Goal: Transaction & Acquisition: Purchase product/service

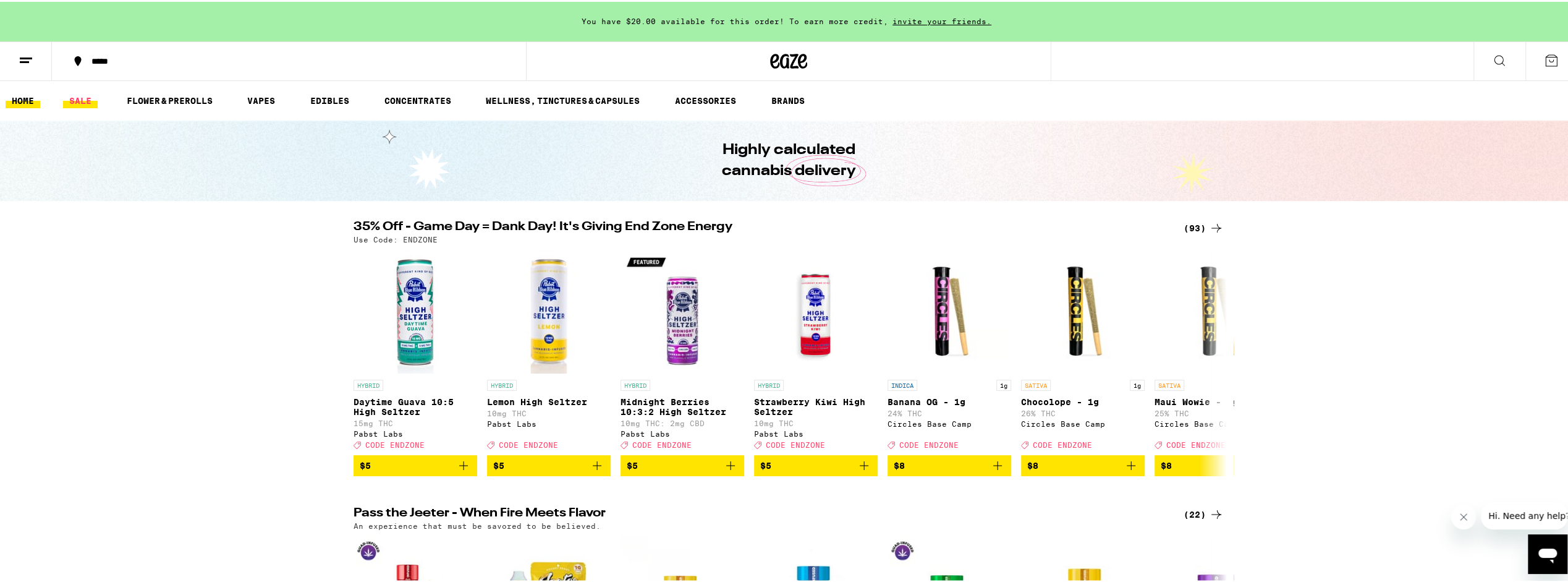
click at [74, 94] on link "SALE" at bounding box center [80, 98] width 35 height 15
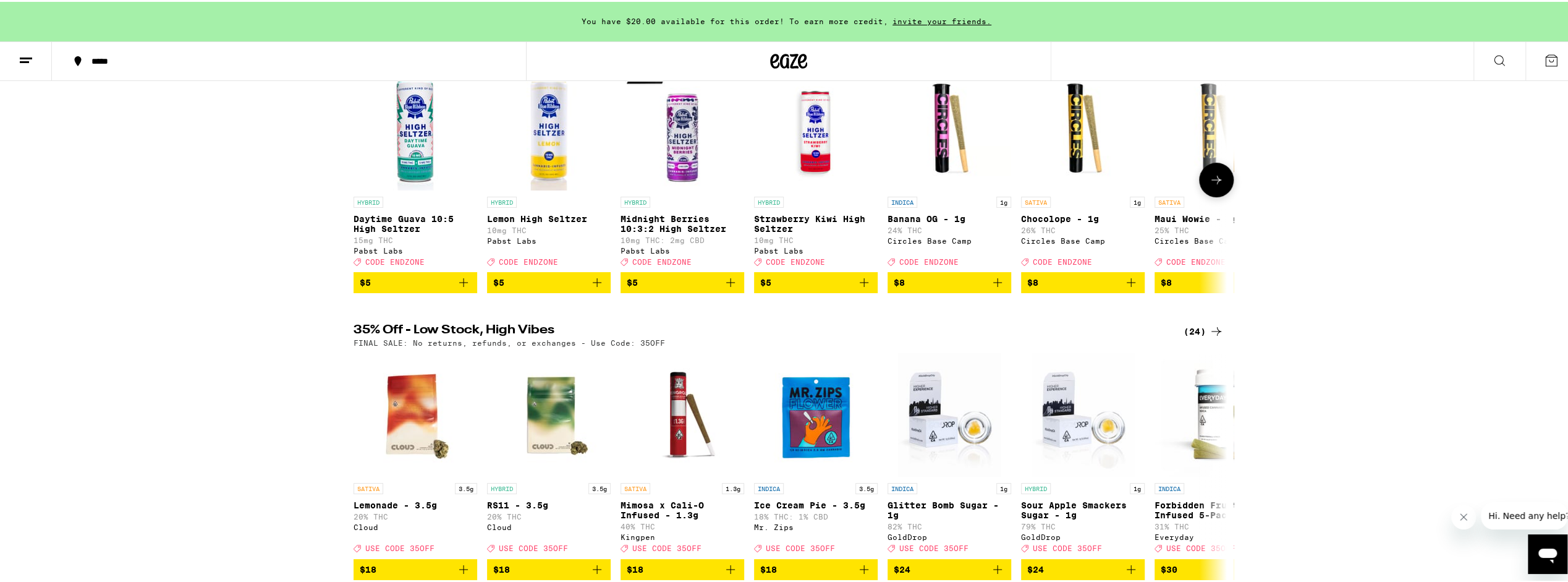
scroll to position [371, 0]
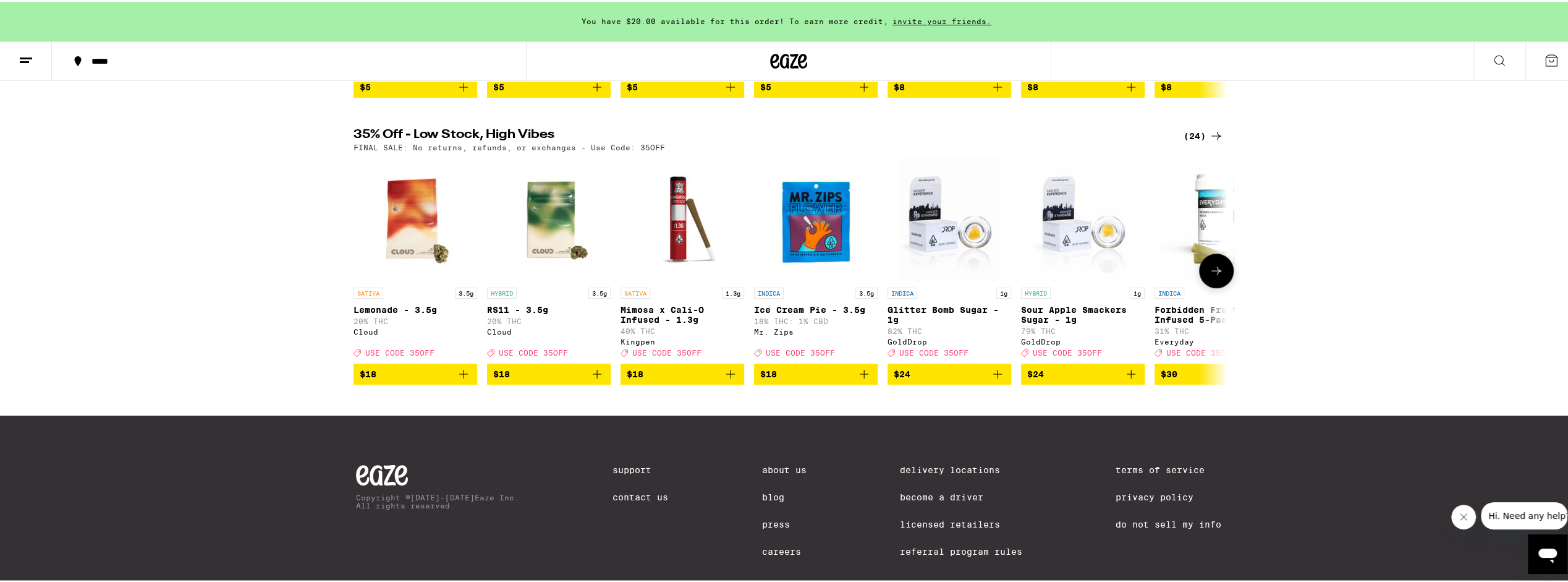
click at [1215, 286] on button at bounding box center [1216, 269] width 35 height 35
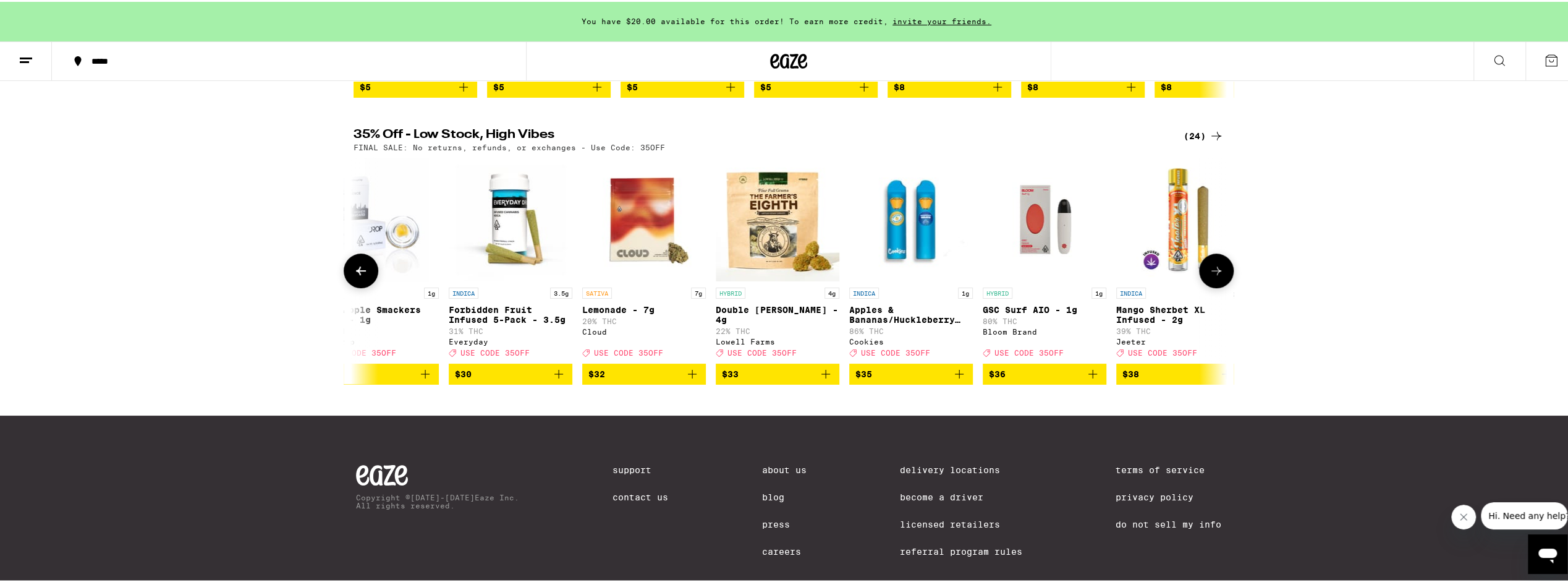
scroll to position [0, 735]
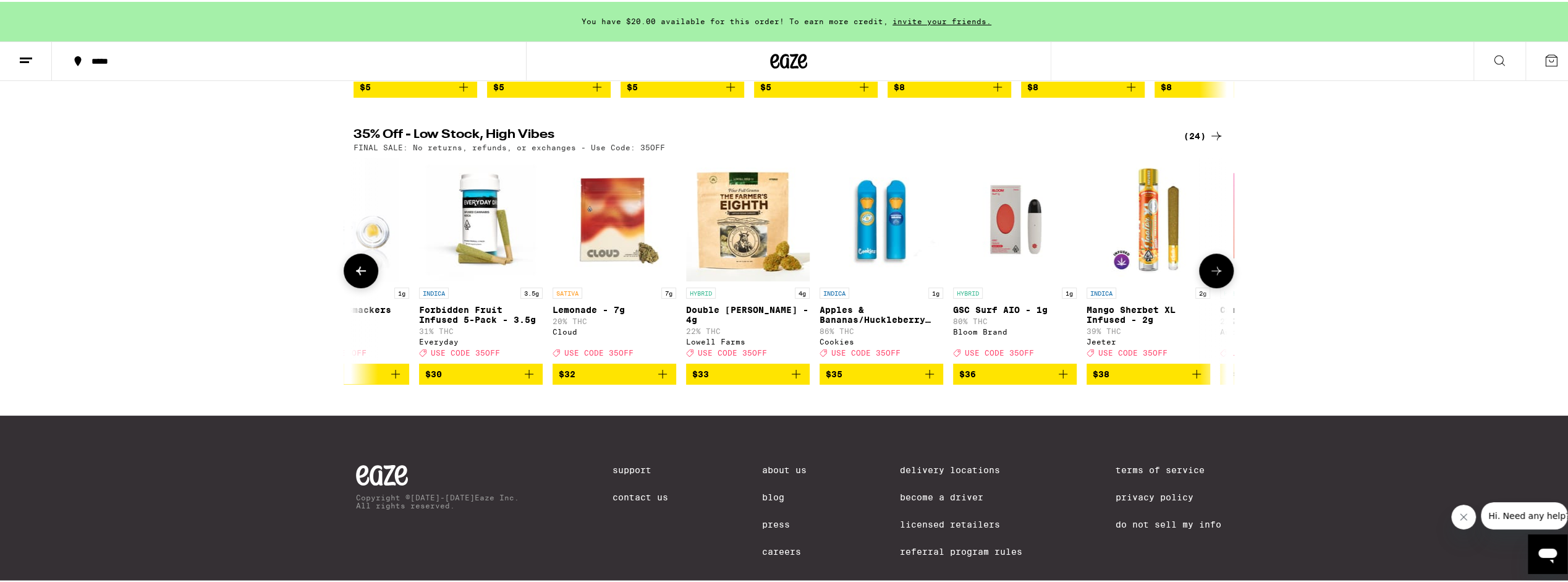
click at [1216, 276] on icon at bounding box center [1216, 269] width 15 height 15
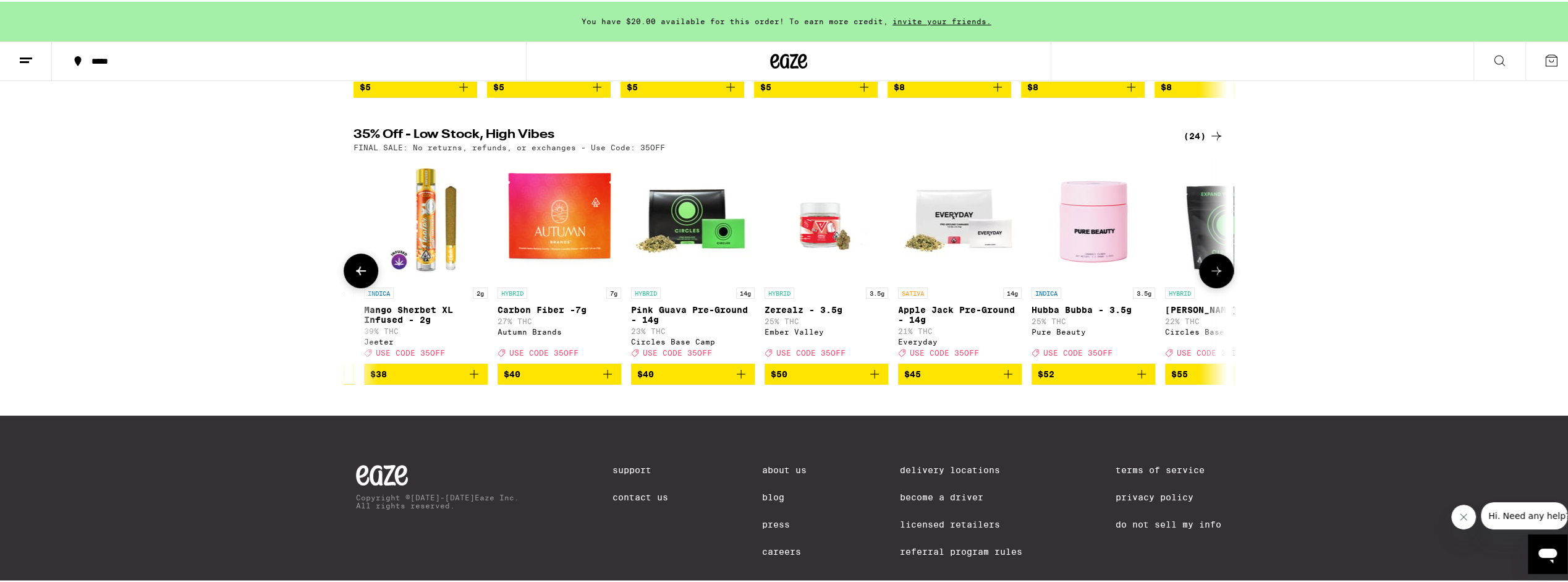
scroll to position [0, 1471]
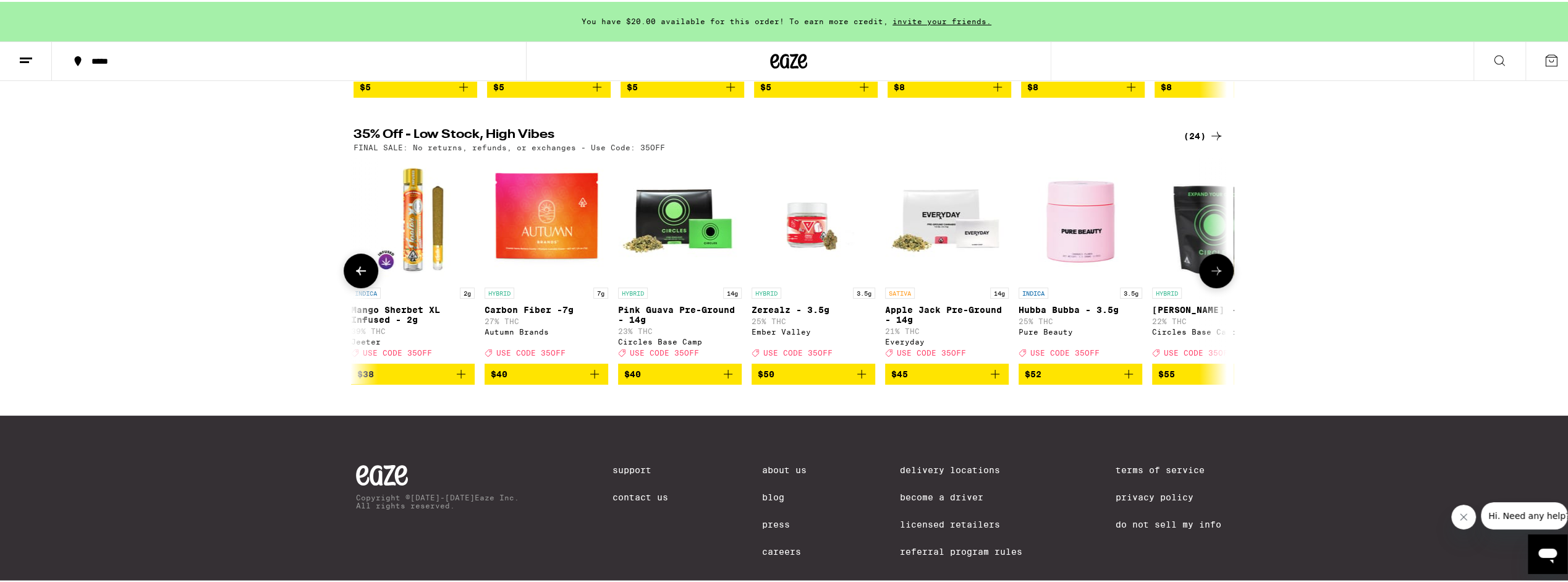
click at [1216, 276] on icon at bounding box center [1216, 269] width 15 height 15
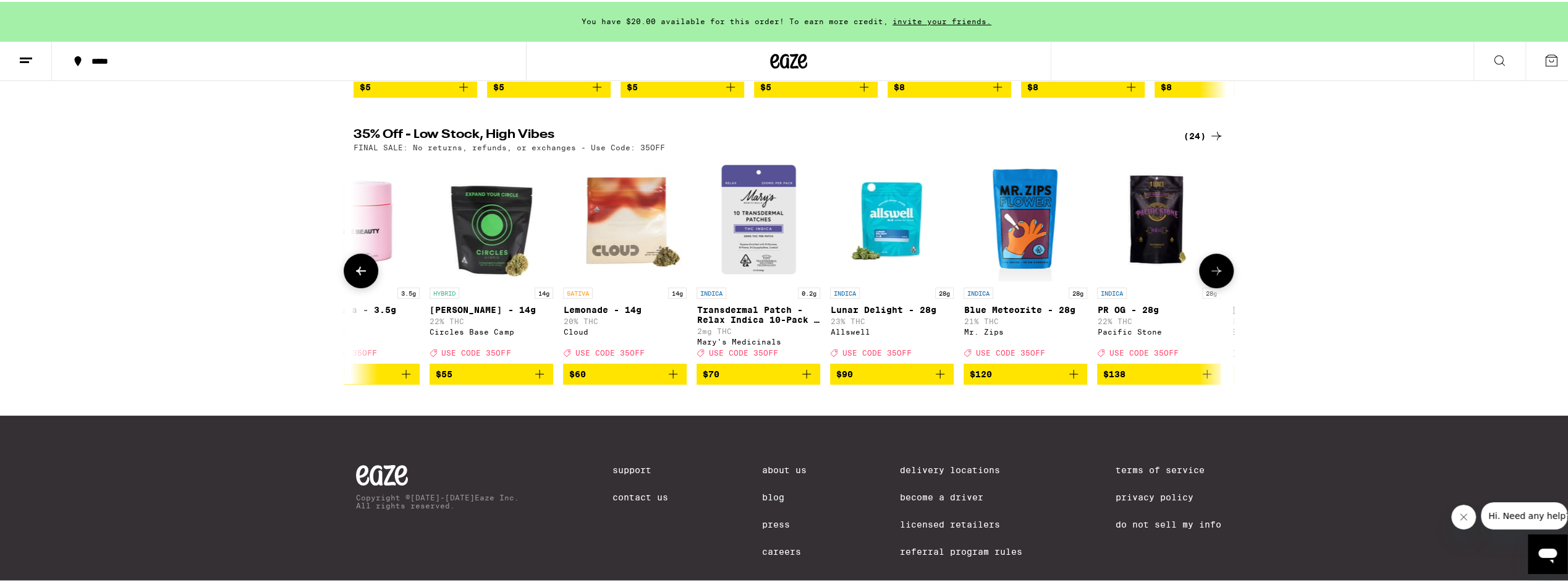
scroll to position [0, 2206]
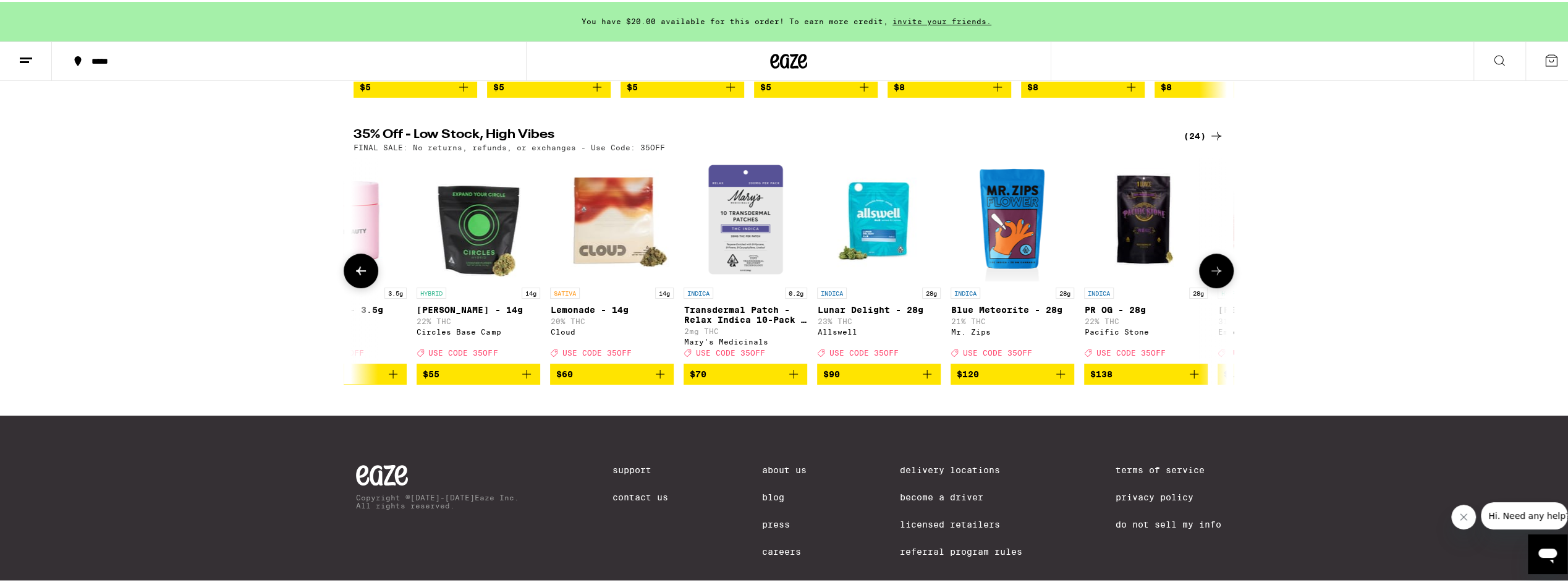
click at [1216, 276] on icon at bounding box center [1216, 269] width 15 height 15
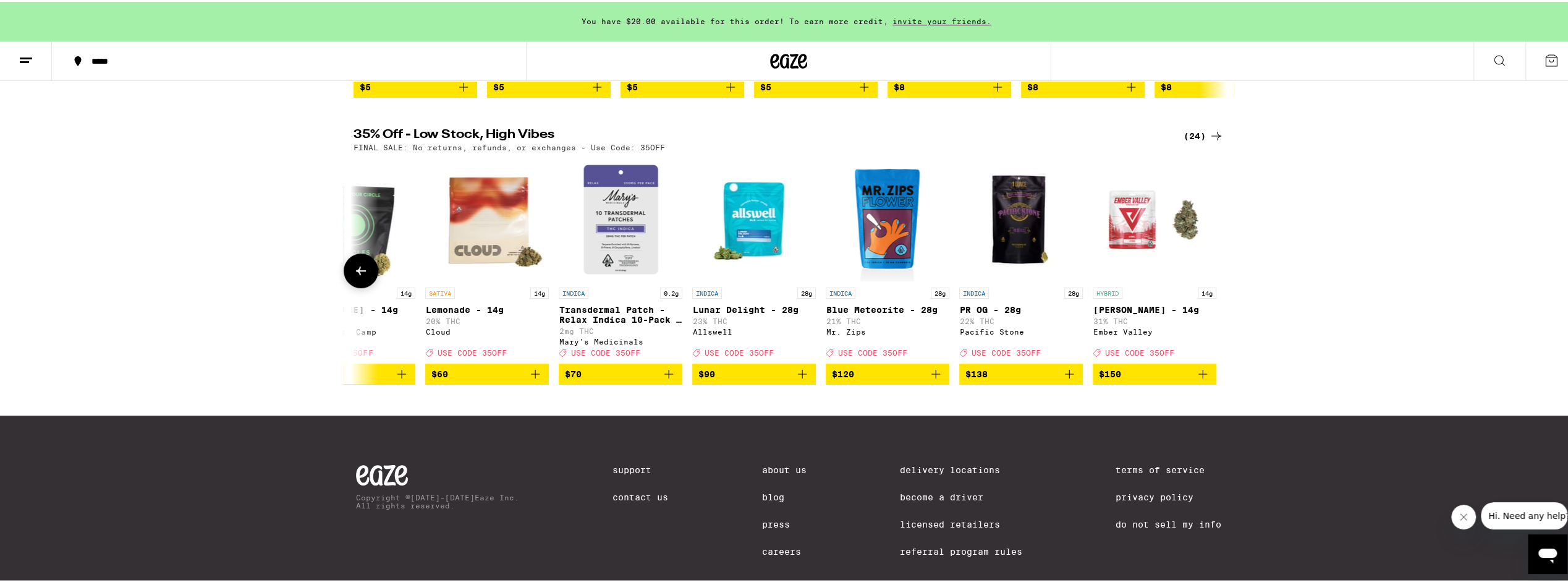
scroll to position [0, 2334]
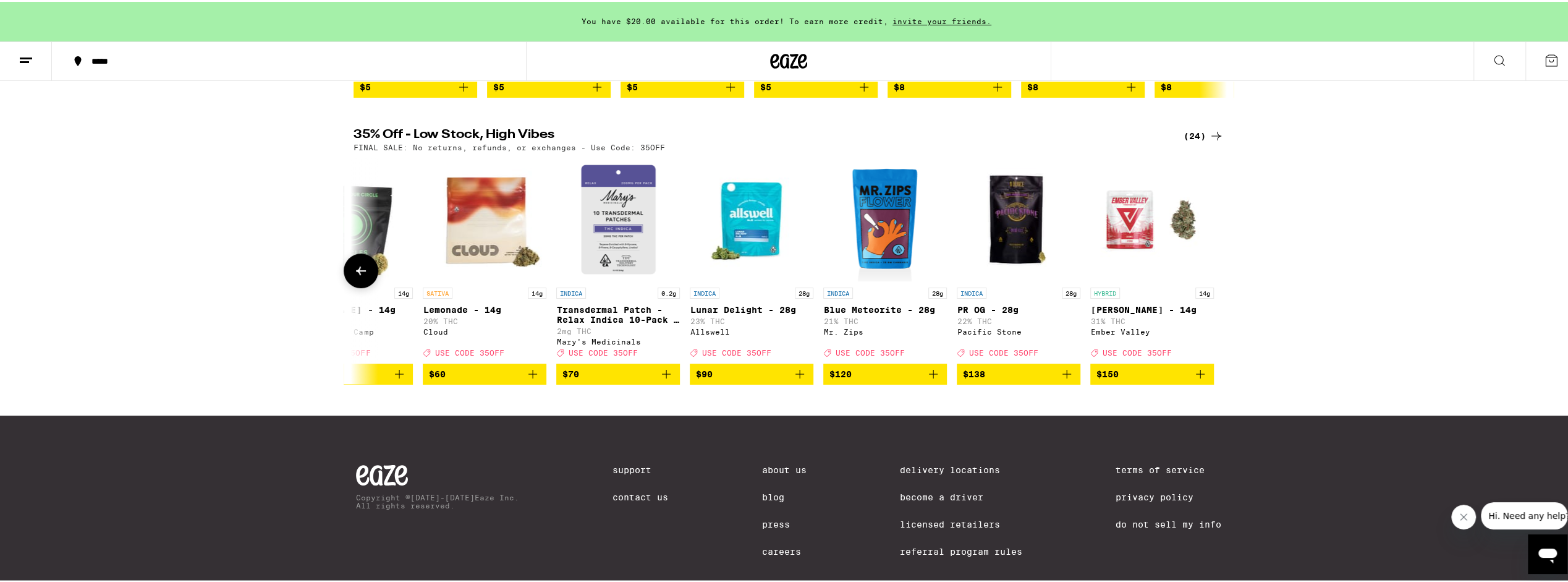
click at [1216, 282] on div at bounding box center [1216, 269] width 35 height 35
click at [356, 276] on icon at bounding box center [361, 269] width 15 height 15
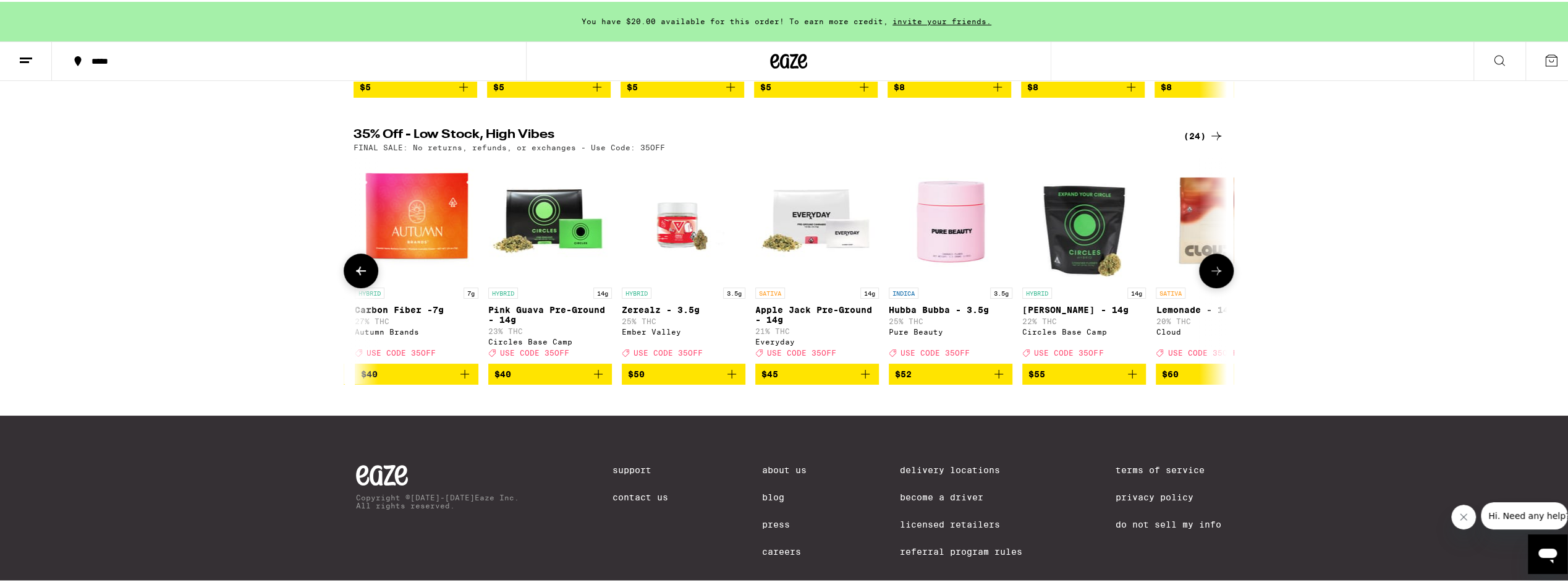
click at [356, 276] on icon at bounding box center [361, 269] width 15 height 15
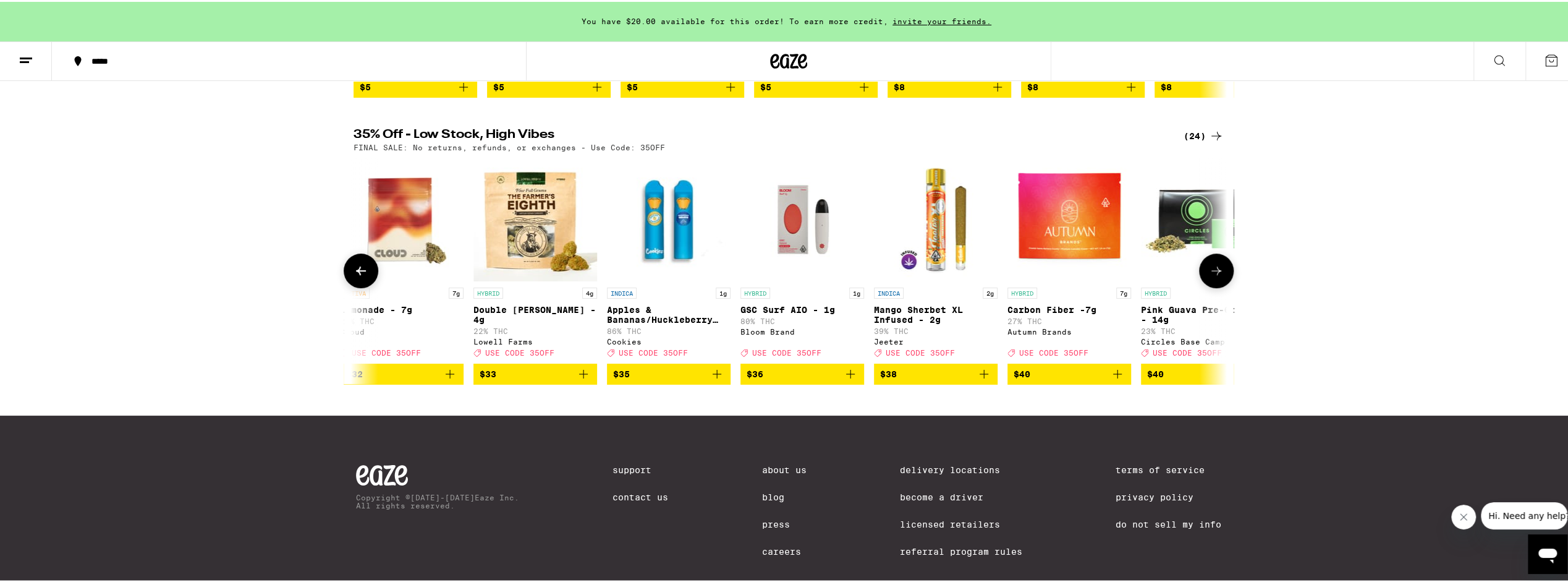
scroll to position [0, 863]
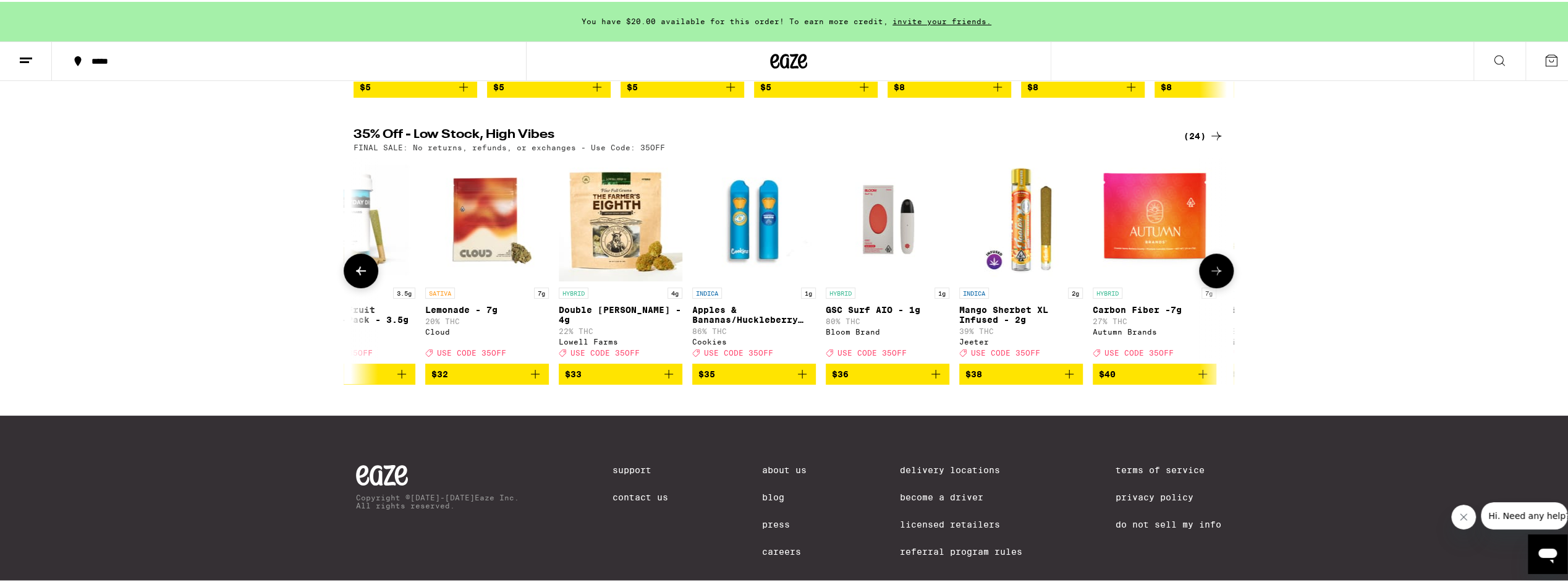
click at [864, 313] on p "GSC Surf AIO - 1g" at bounding box center [888, 308] width 124 height 10
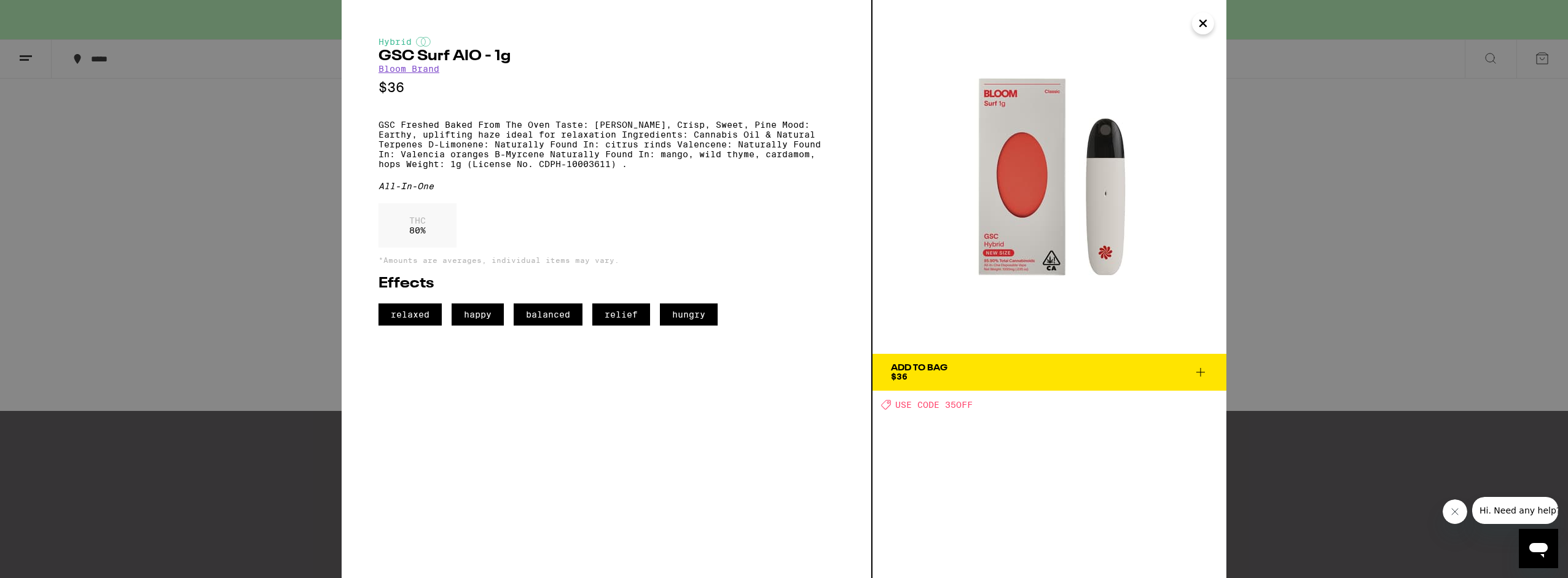
click at [923, 370] on div "Add To Bag" at bounding box center [919, 368] width 56 height 8
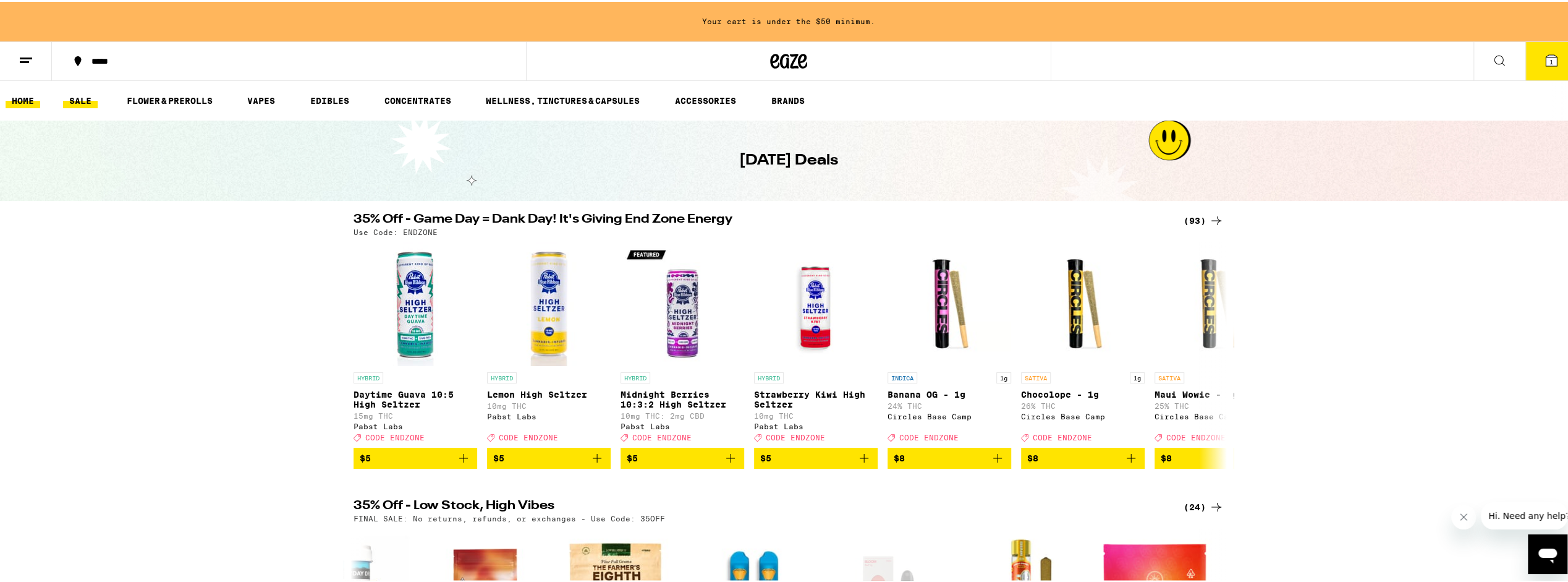
click at [37, 103] on link "HOME" at bounding box center [23, 98] width 35 height 15
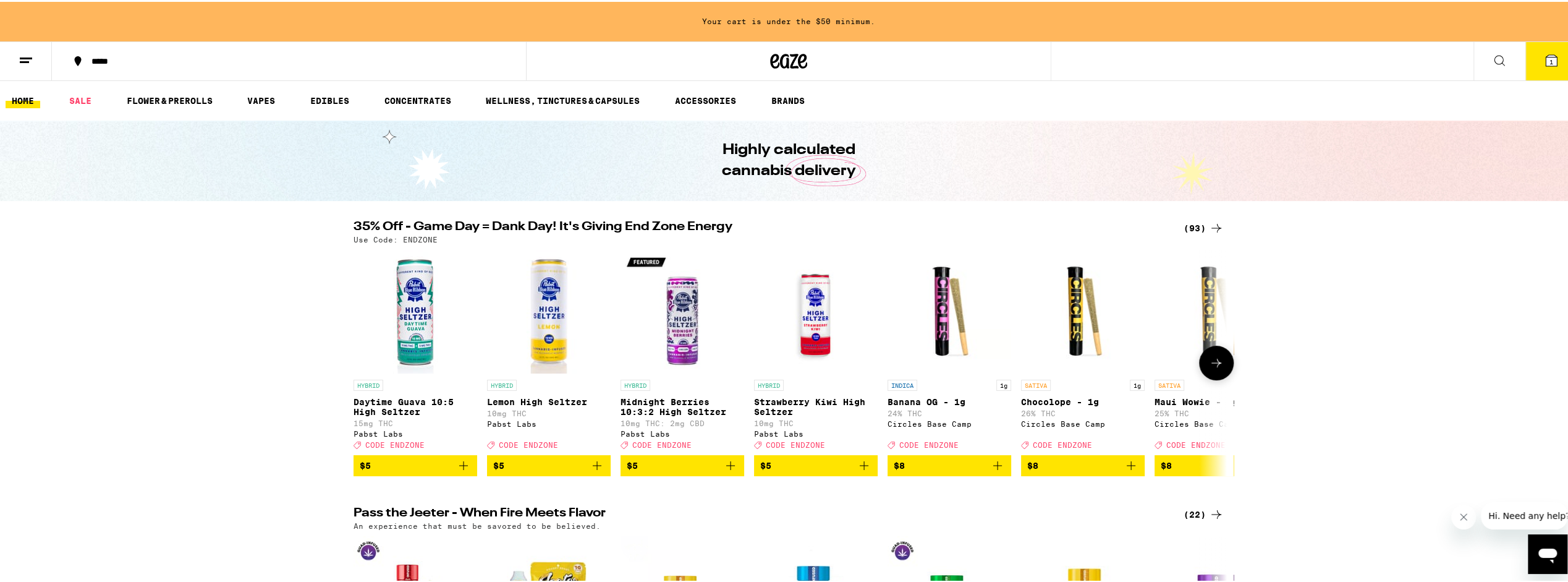
scroll to position [371, 0]
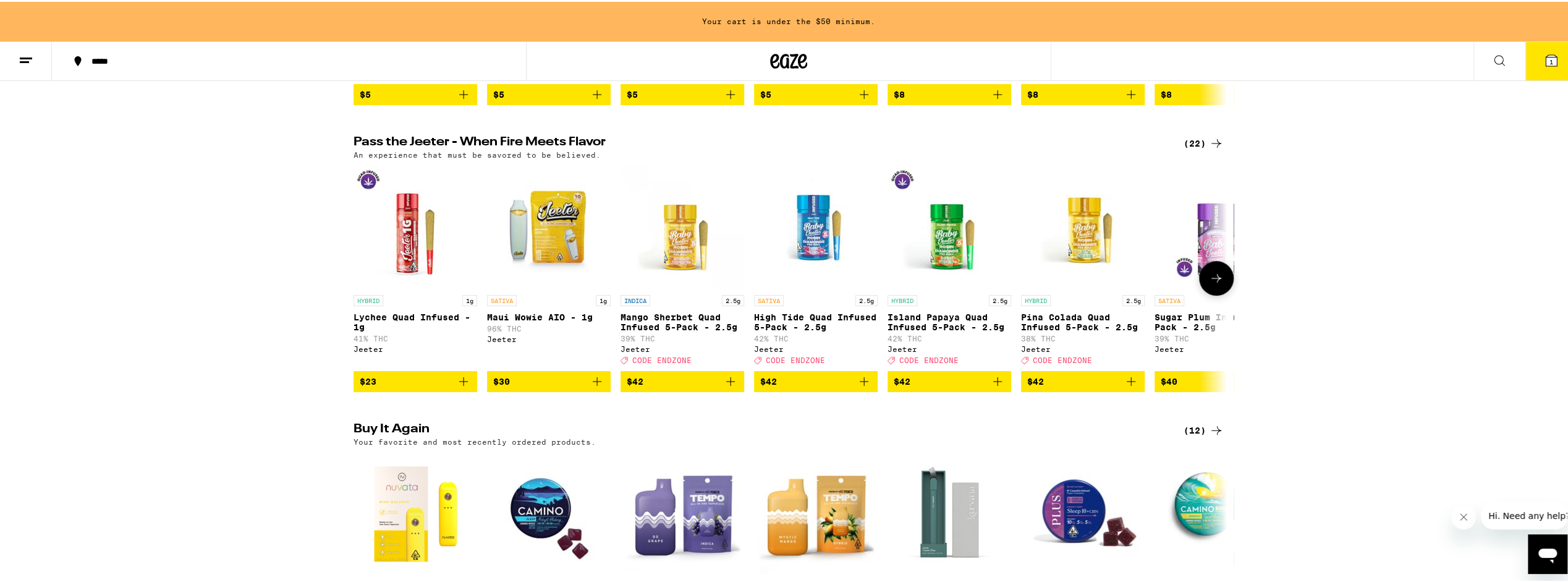
click at [1209, 284] on icon at bounding box center [1216, 276] width 15 height 15
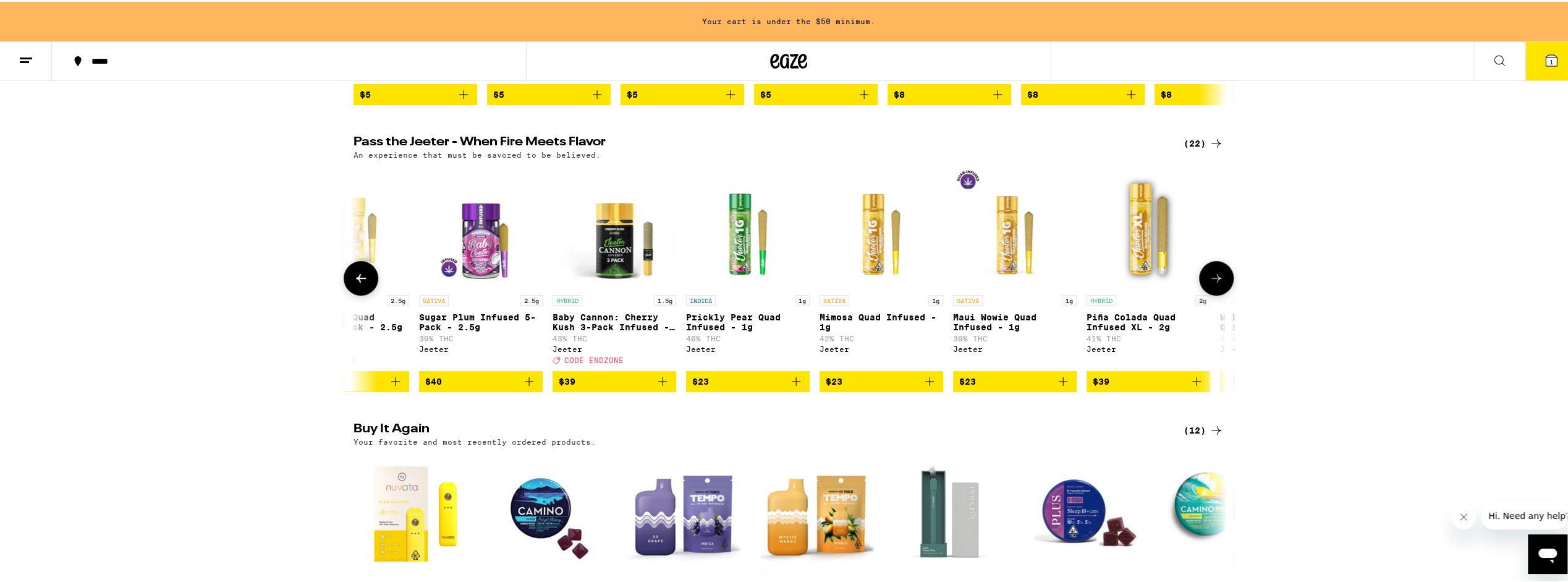
click at [1209, 284] on icon at bounding box center [1216, 276] width 15 height 15
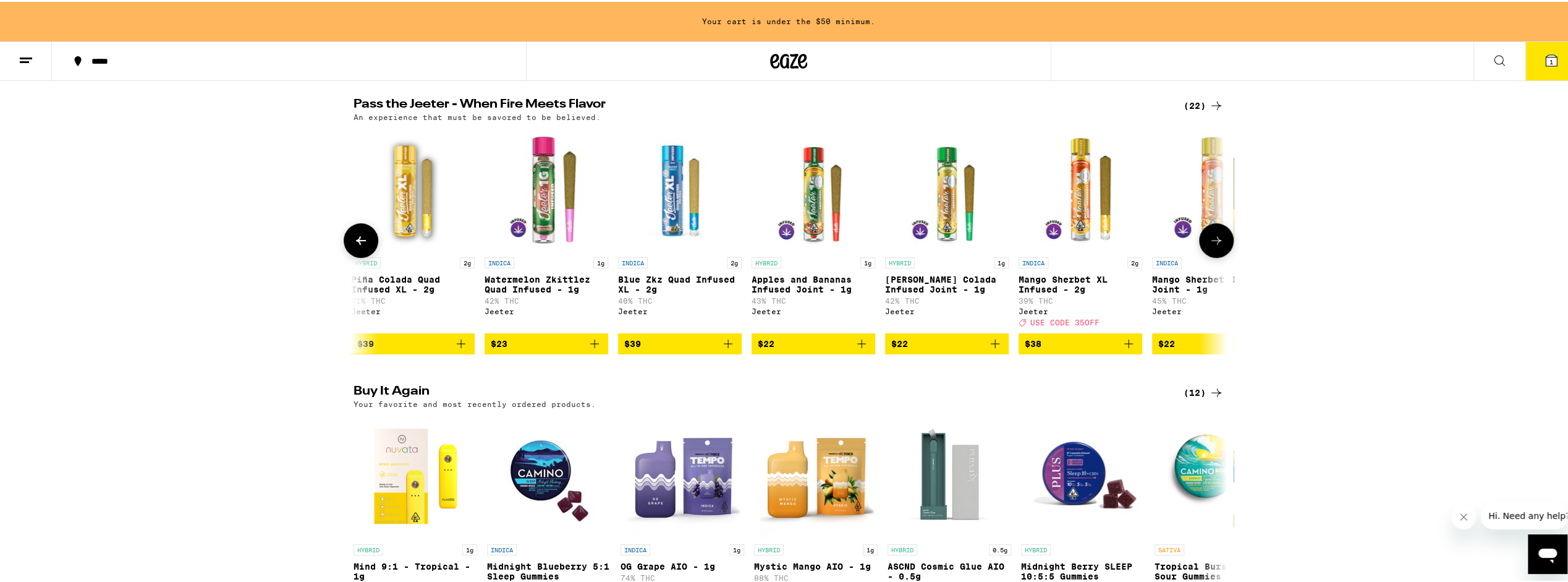
scroll to position [618, 0]
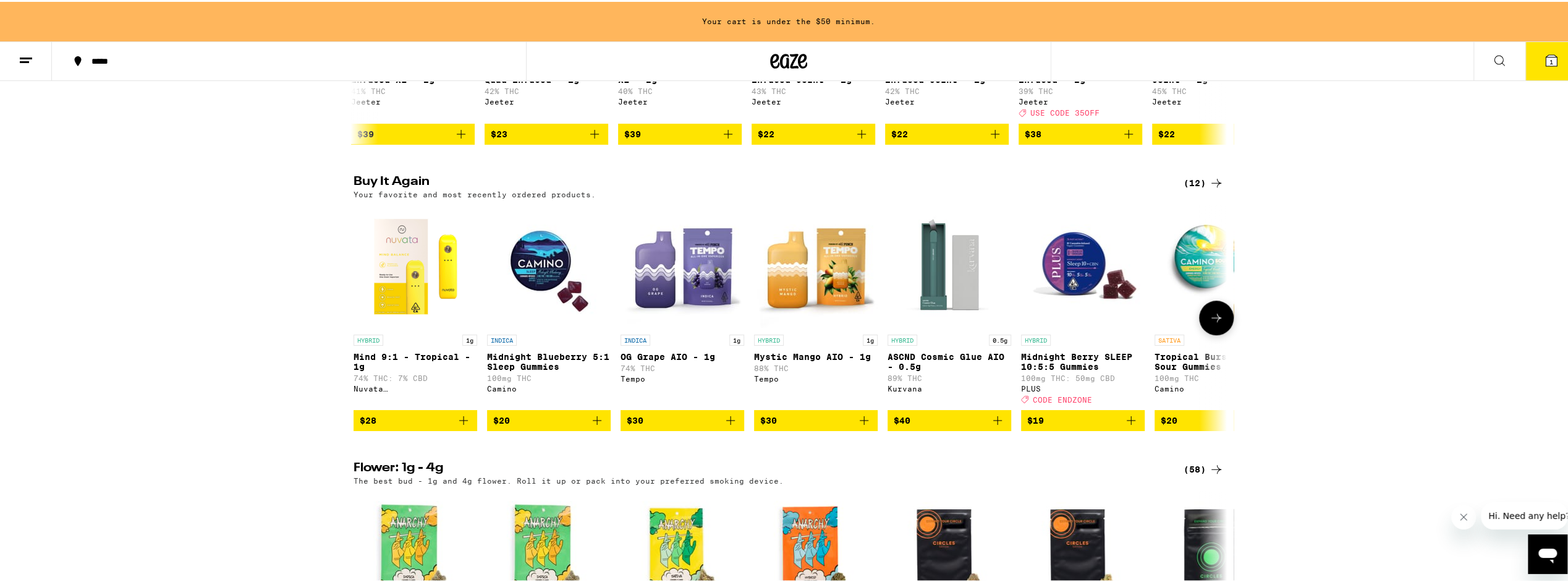
click at [1209, 323] on icon at bounding box center [1216, 315] width 15 height 15
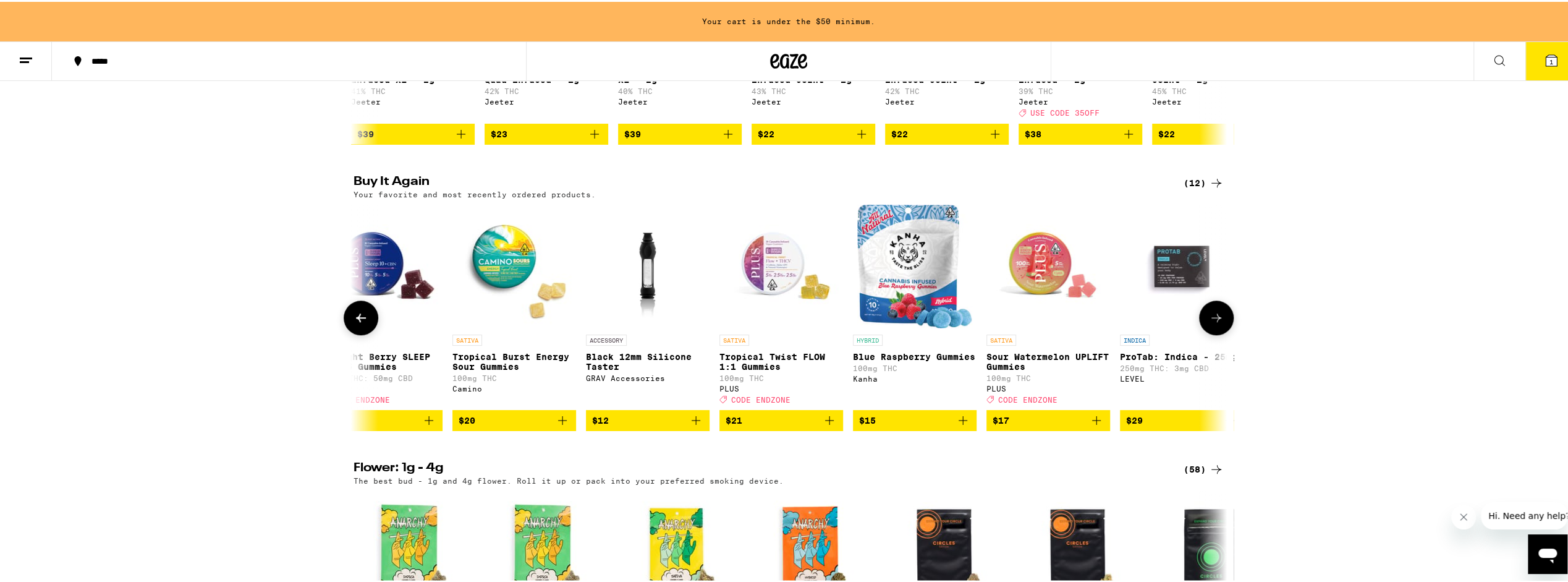
scroll to position [0, 732]
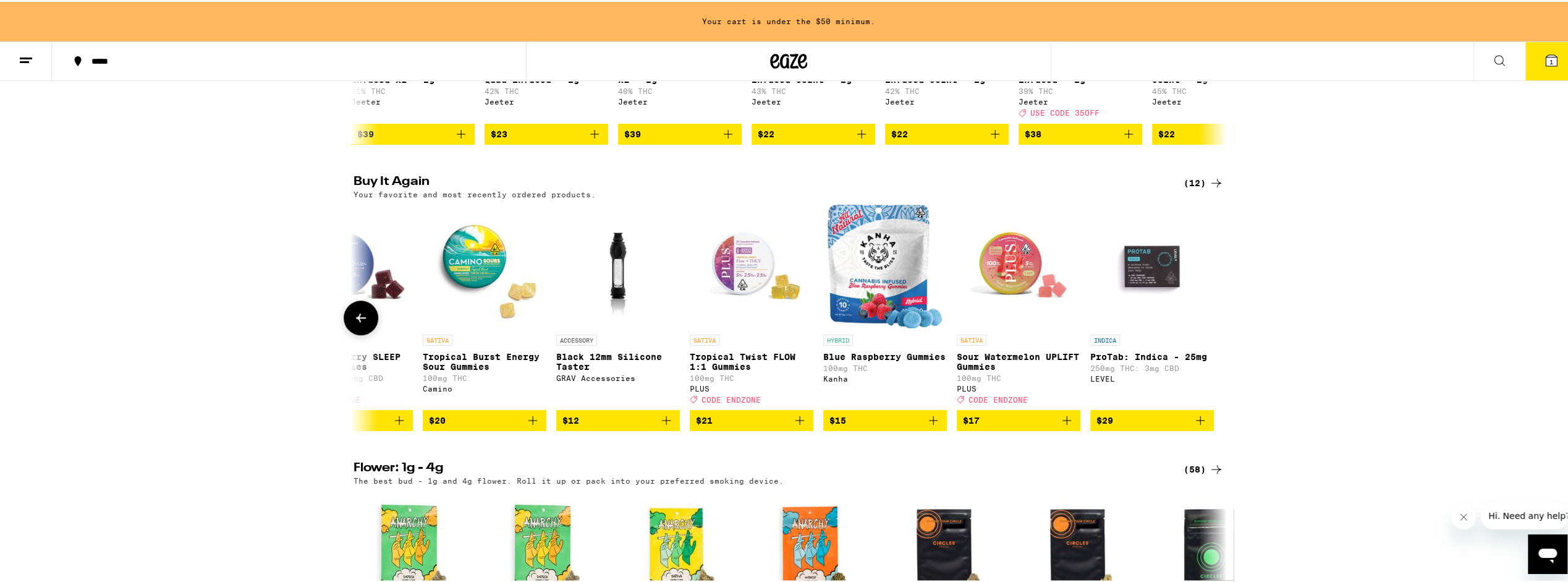
click at [363, 333] on button at bounding box center [361, 315] width 35 height 35
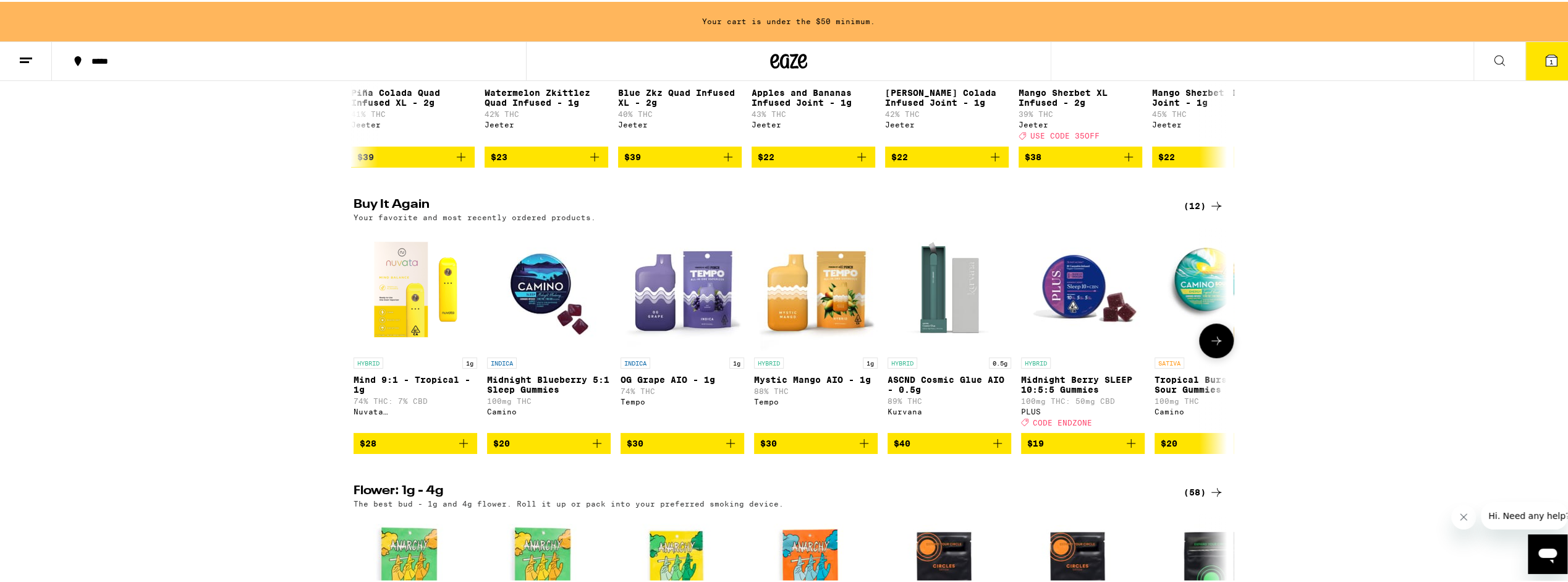
scroll to position [618, 0]
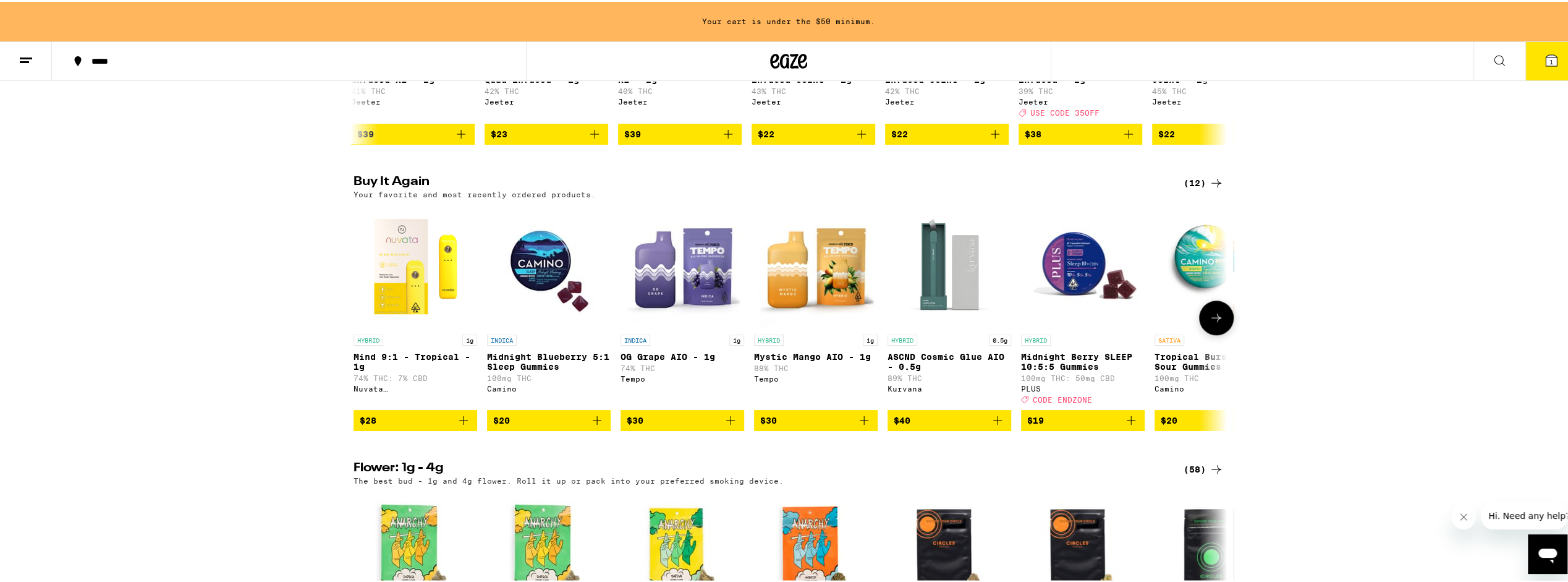
click at [862, 426] on icon "Add to bag" at bounding box center [864, 418] width 15 height 15
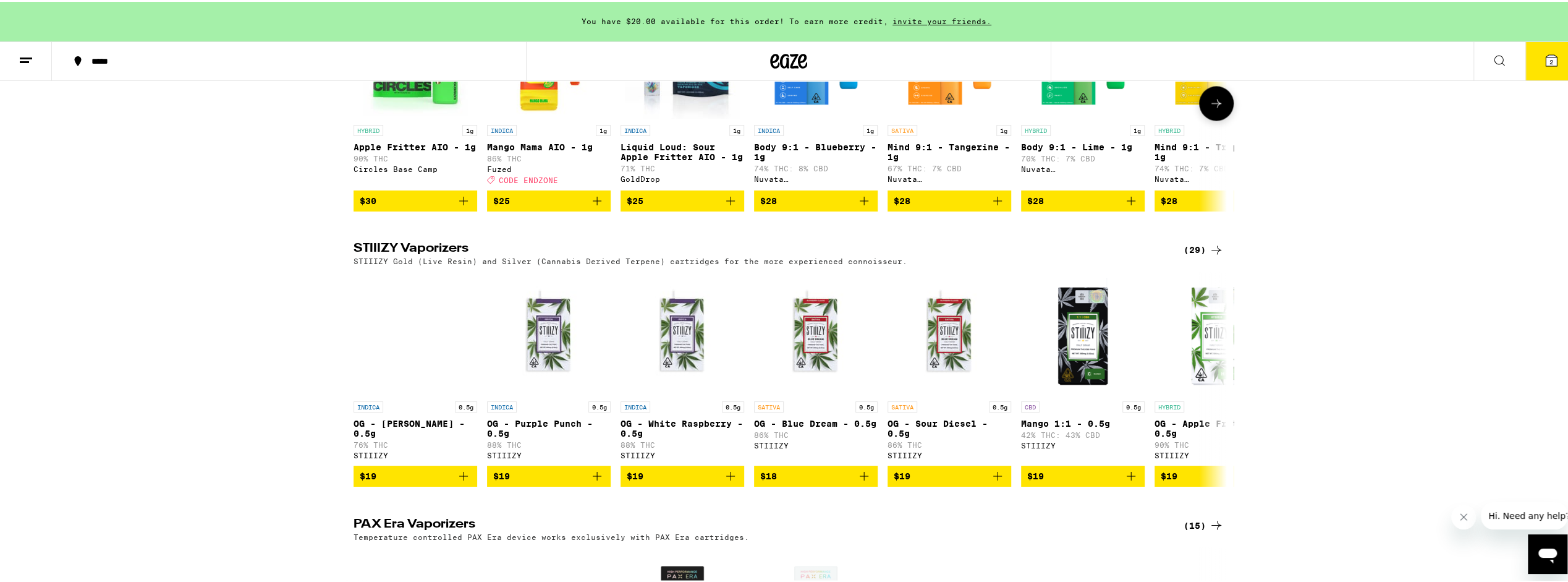
scroll to position [1793, 0]
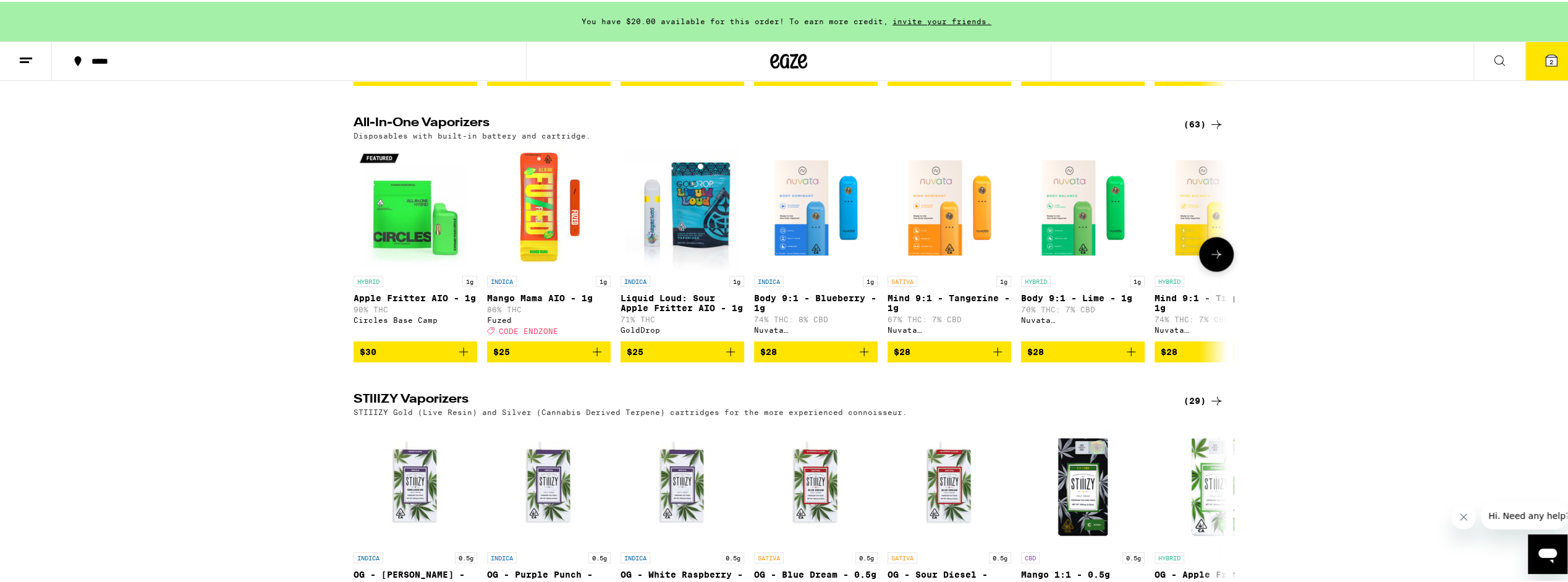
click at [1216, 259] on icon at bounding box center [1216, 252] width 15 height 15
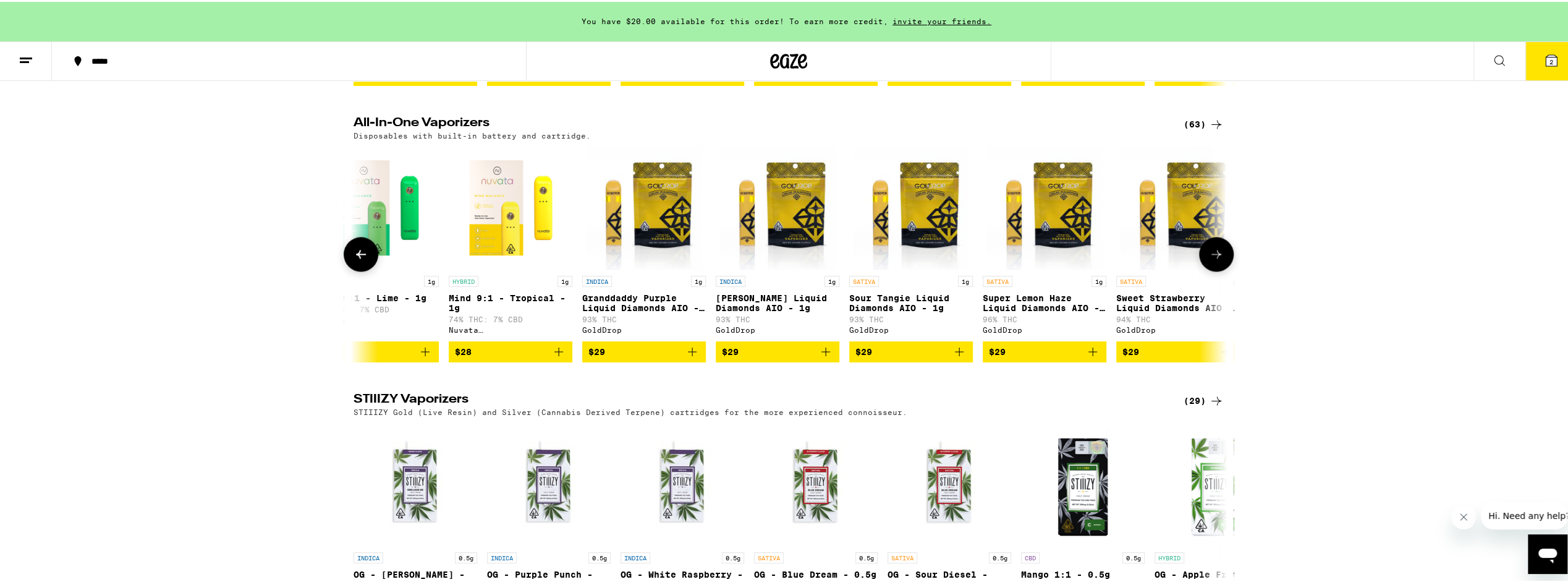
scroll to position [0, 735]
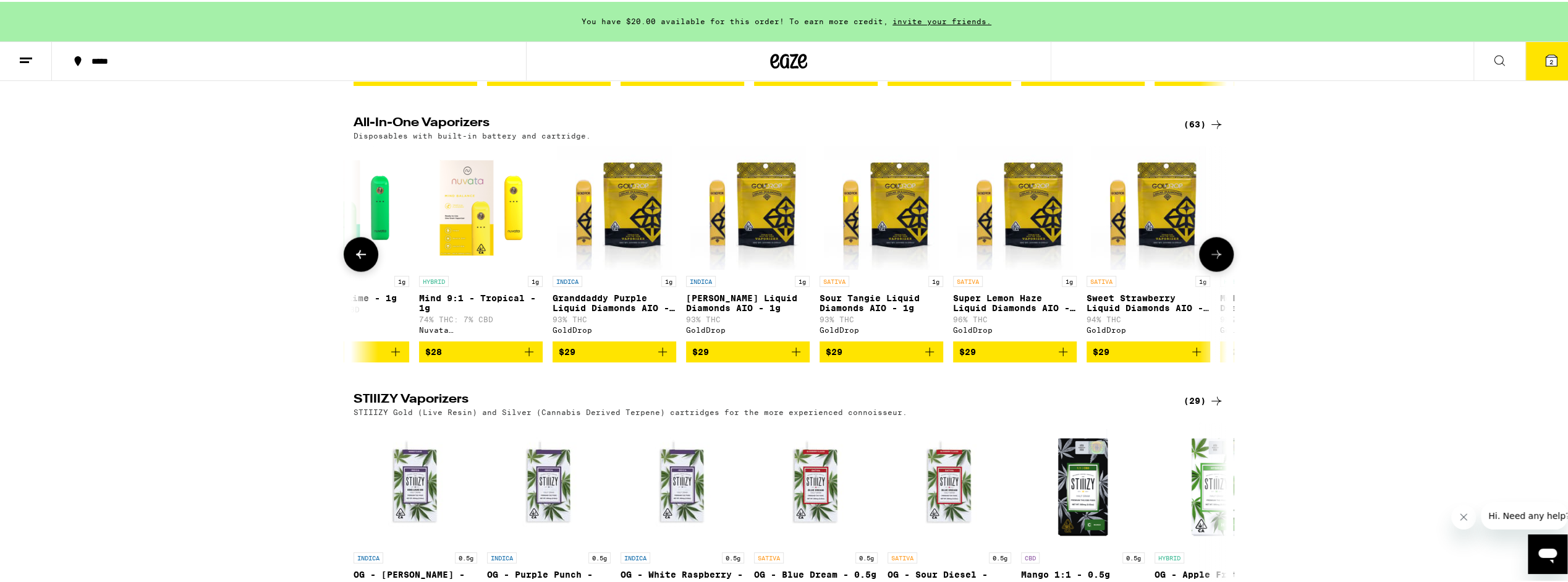
click at [357, 259] on icon at bounding box center [361, 252] width 15 height 15
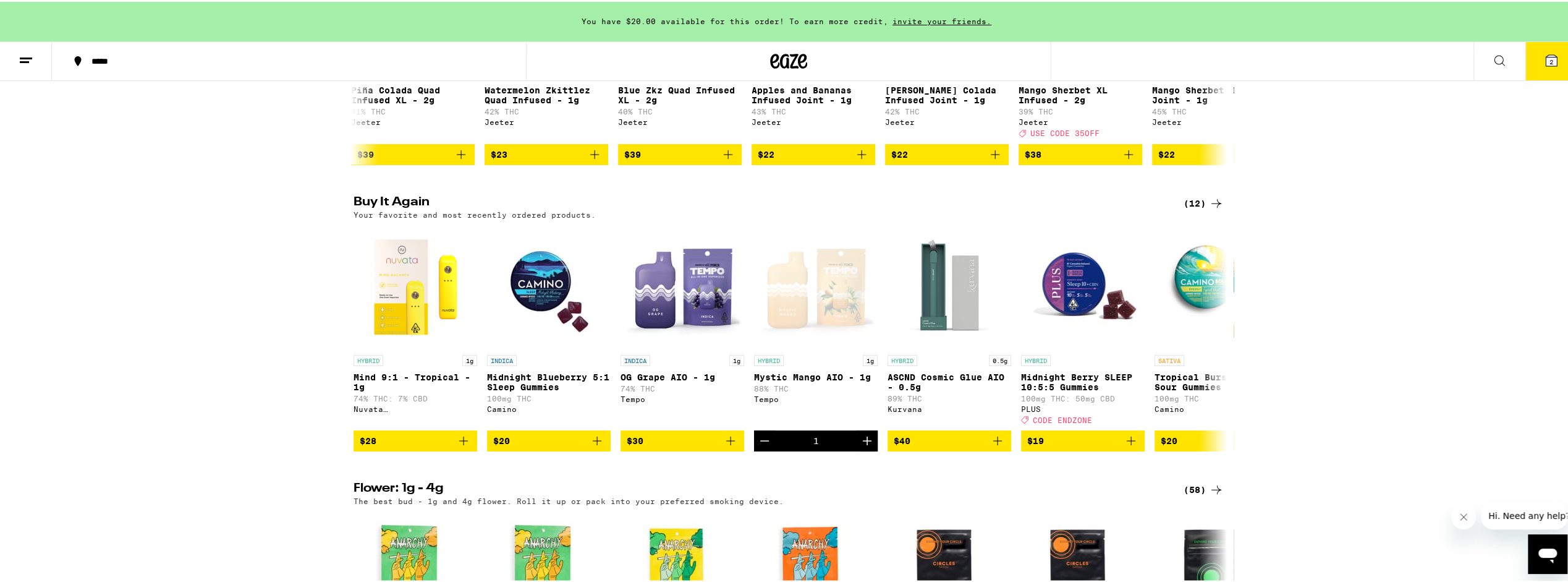
scroll to position [557, 0]
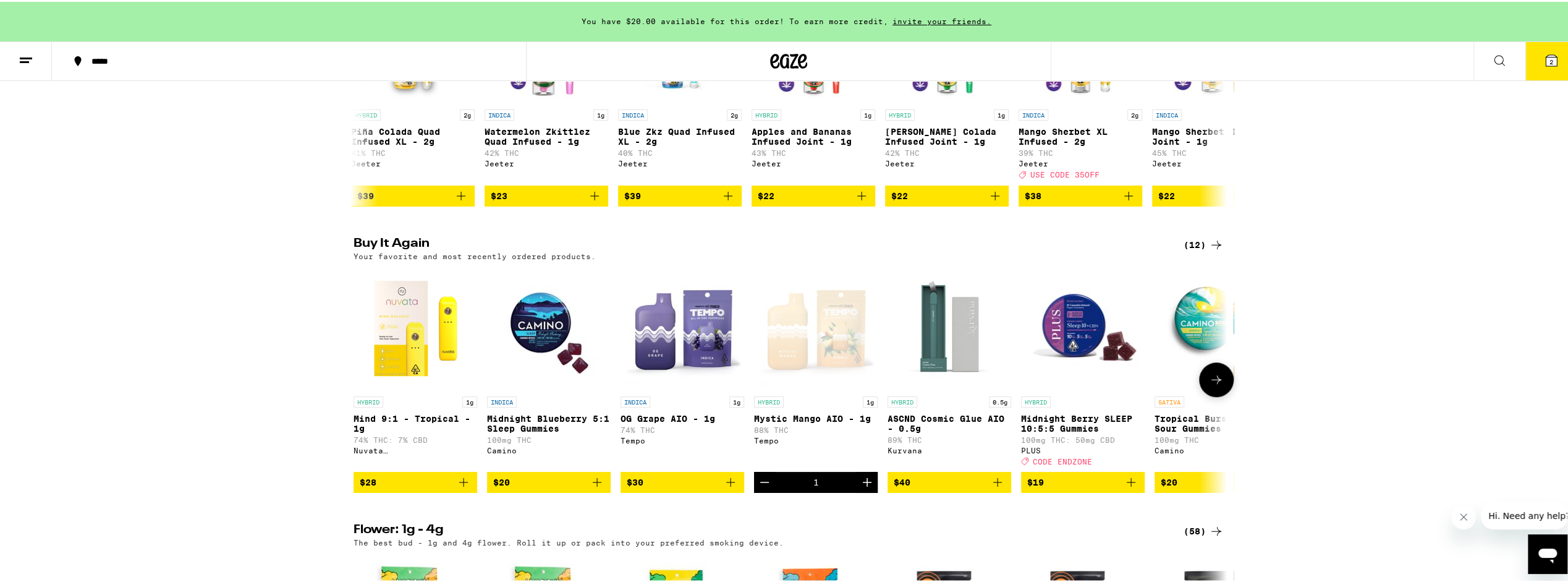
click at [1209, 385] on icon at bounding box center [1216, 377] width 15 height 15
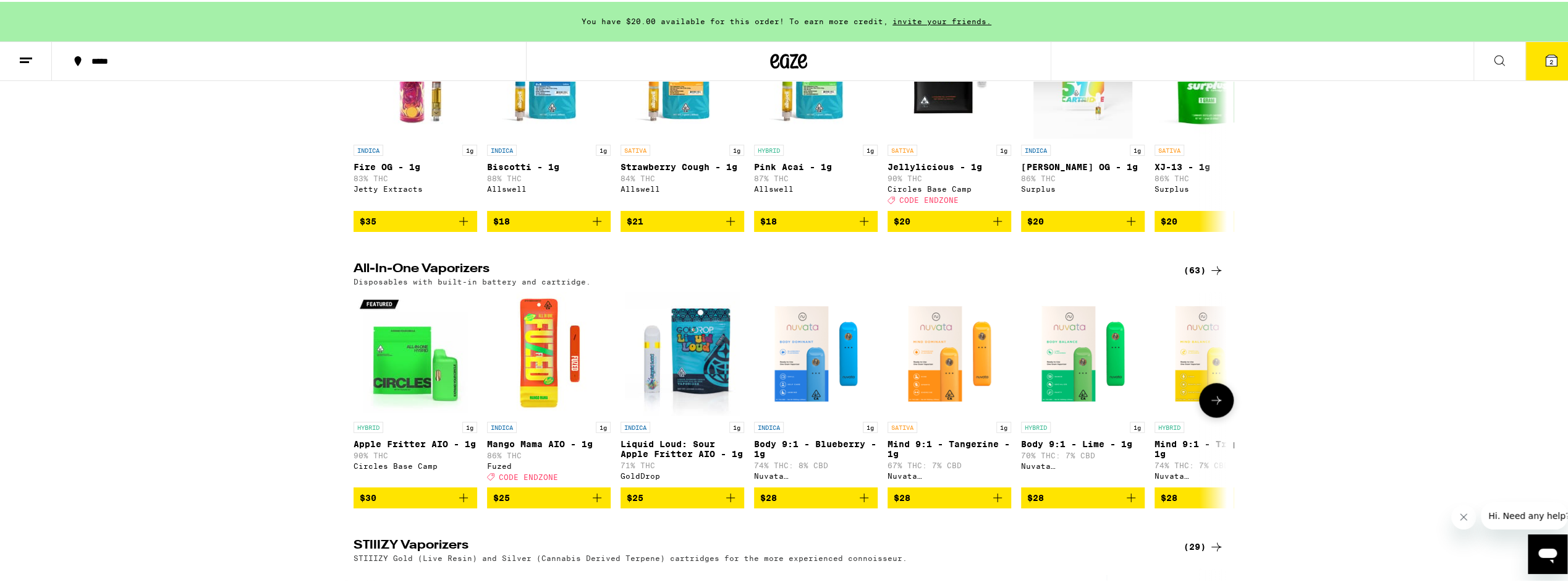
scroll to position [1670, 0]
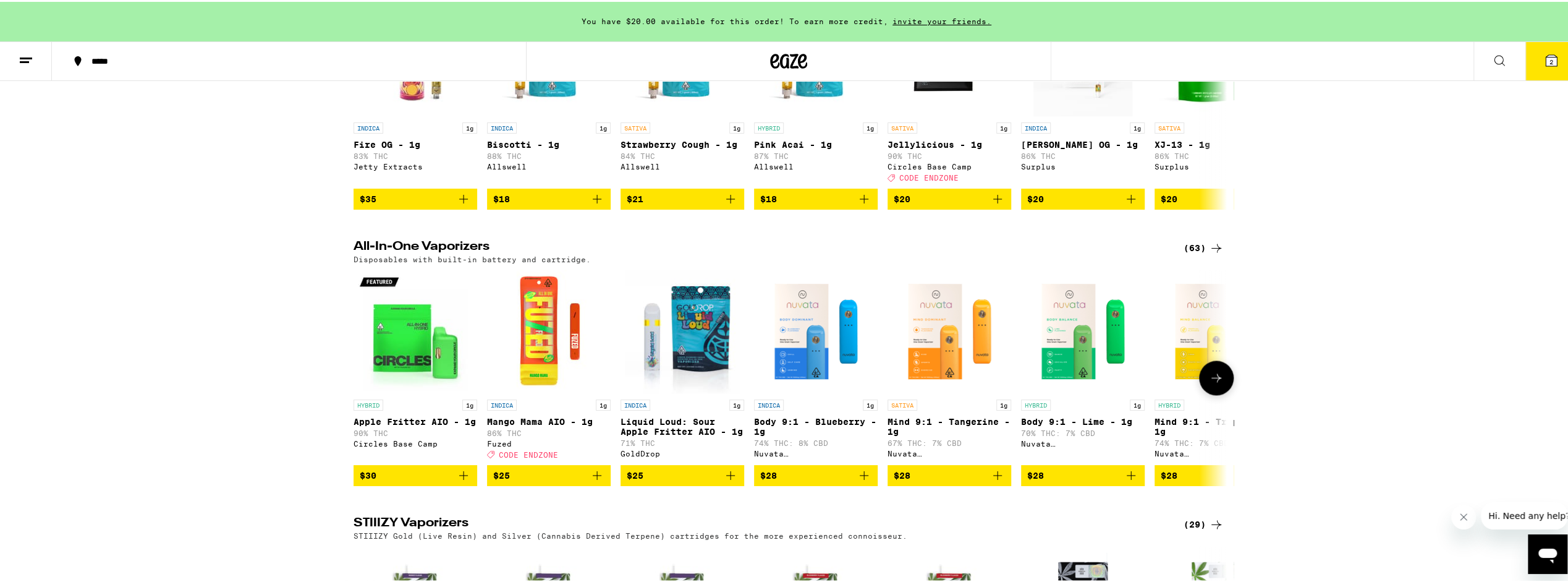
click at [1212, 381] on icon at bounding box center [1216, 375] width 10 height 8
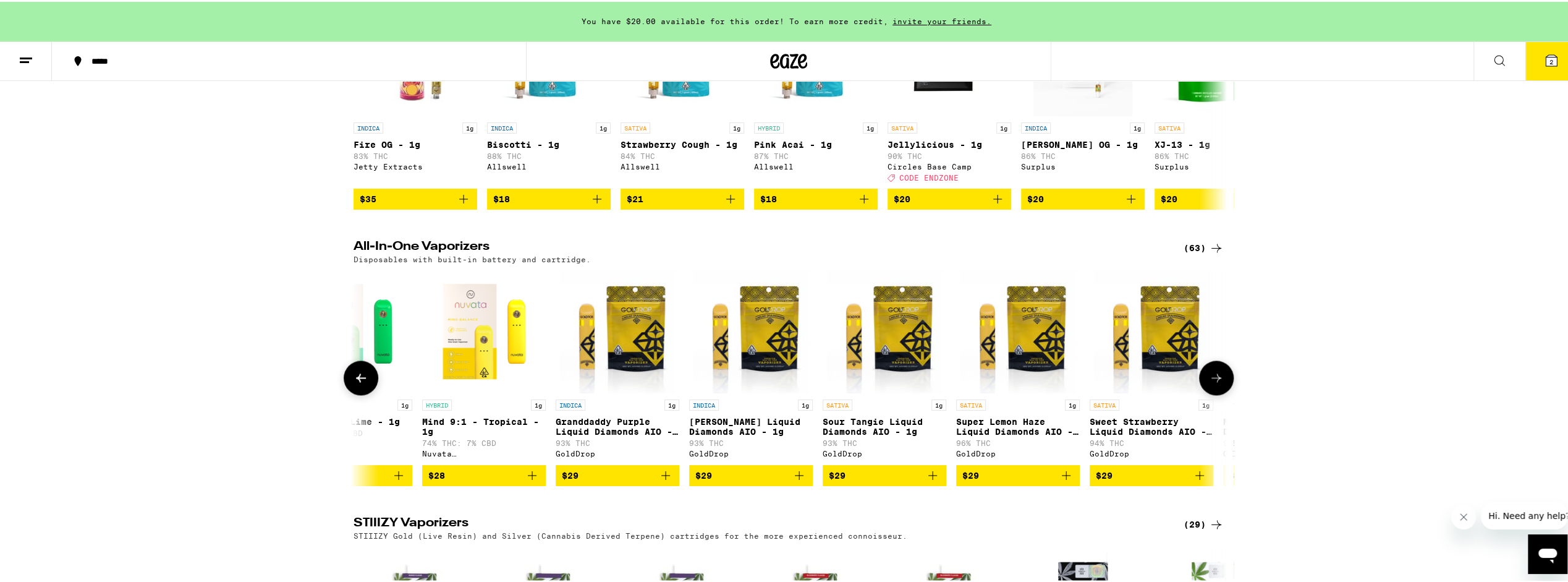
scroll to position [0, 735]
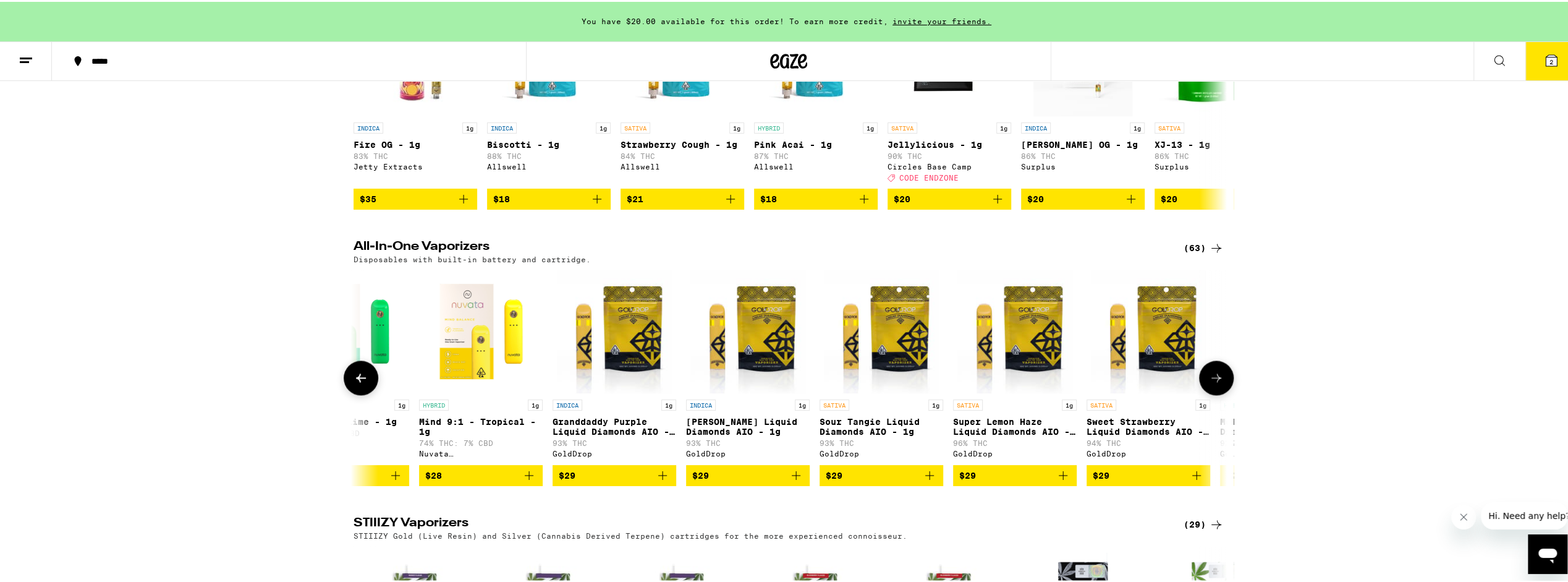
click at [352, 393] on button at bounding box center [361, 375] width 35 height 35
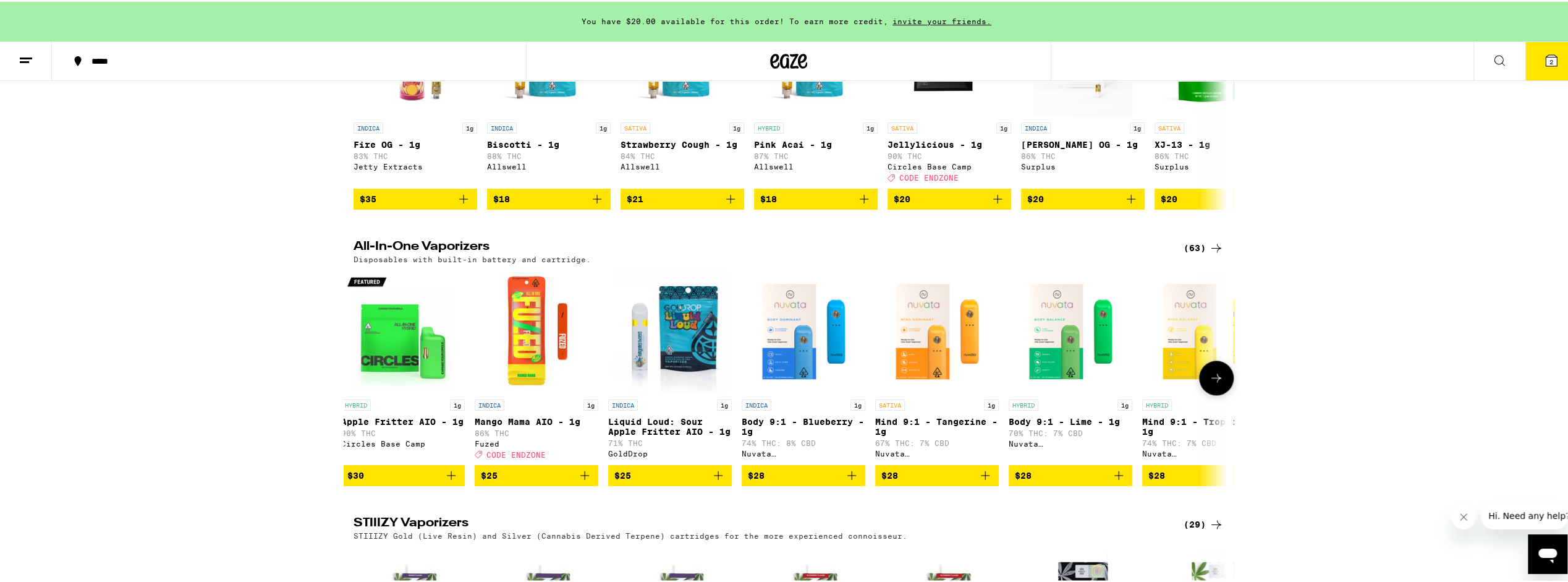
scroll to position [0, 0]
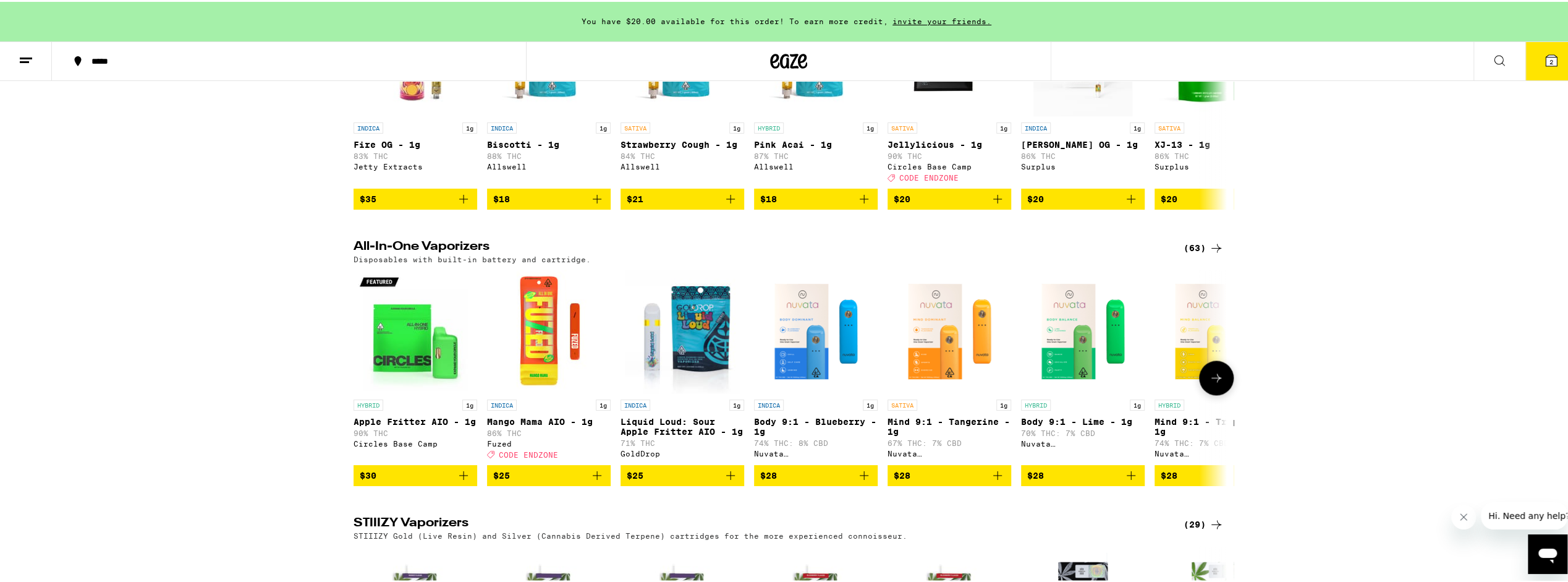
click at [910, 392] on img "Open page for Mind 9:1 - Tangerine - 1g from Nuvata (CA)" at bounding box center [949, 330] width 124 height 124
click at [1193, 388] on img "Open page for Mind 9:1 - Tropical - 1g from Nuvata (CA)" at bounding box center [1216, 330] width 124 height 124
click at [1209, 383] on icon at bounding box center [1216, 375] width 15 height 15
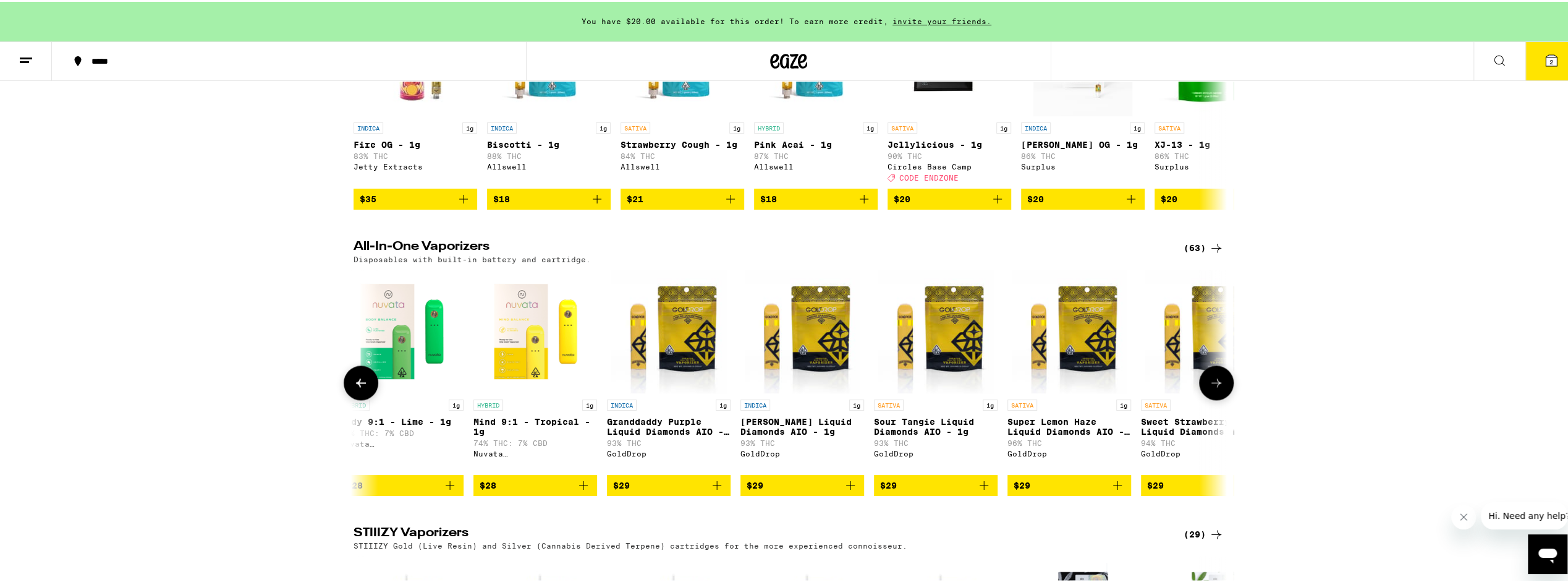
scroll to position [0, 735]
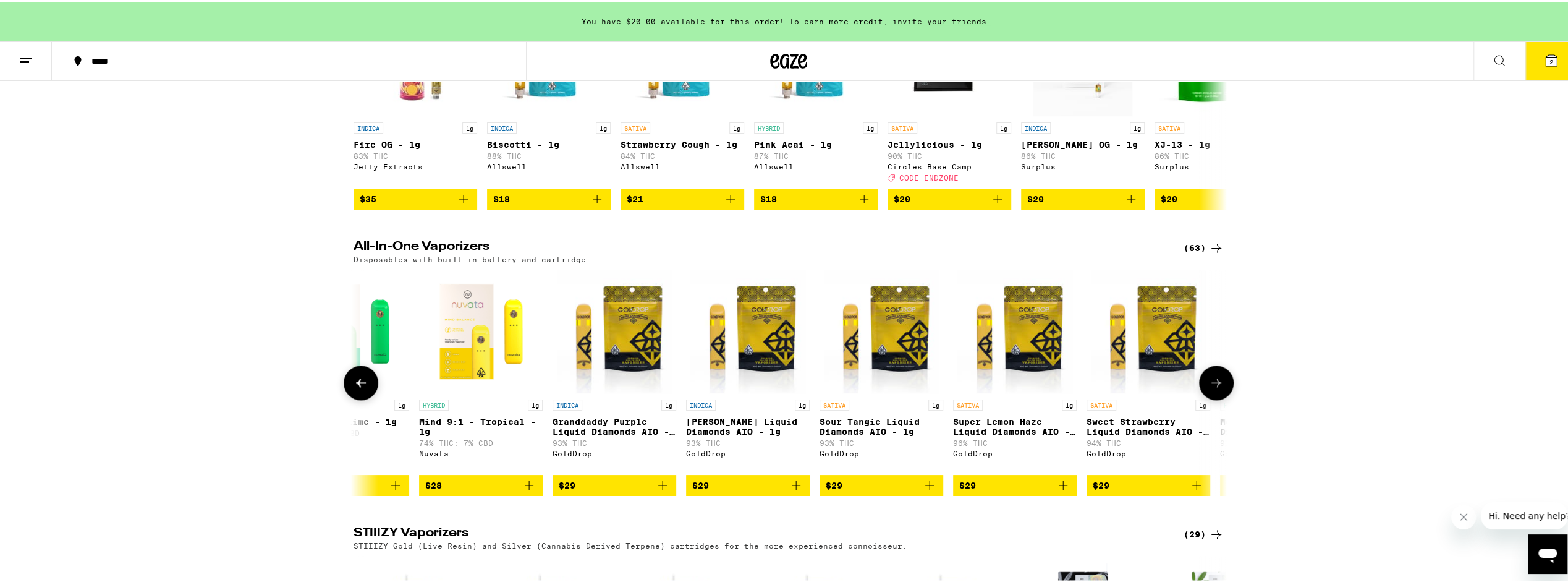
click at [446, 392] on img "Open page for Mind 9:1 - Tropical - 1g from Nuvata (CA)" at bounding box center [481, 330] width 124 height 124
click at [363, 388] on icon at bounding box center [361, 381] width 15 height 15
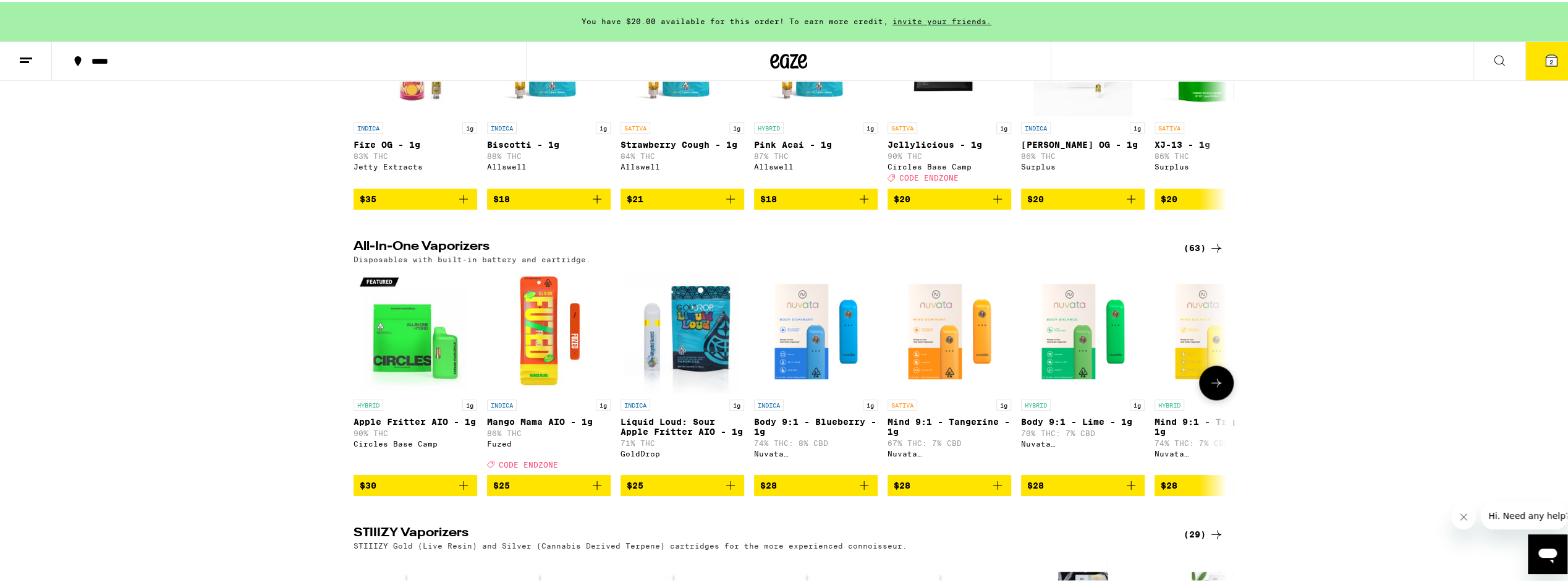
click at [993, 491] on icon "Add to bag" at bounding box center [997, 484] width 15 height 15
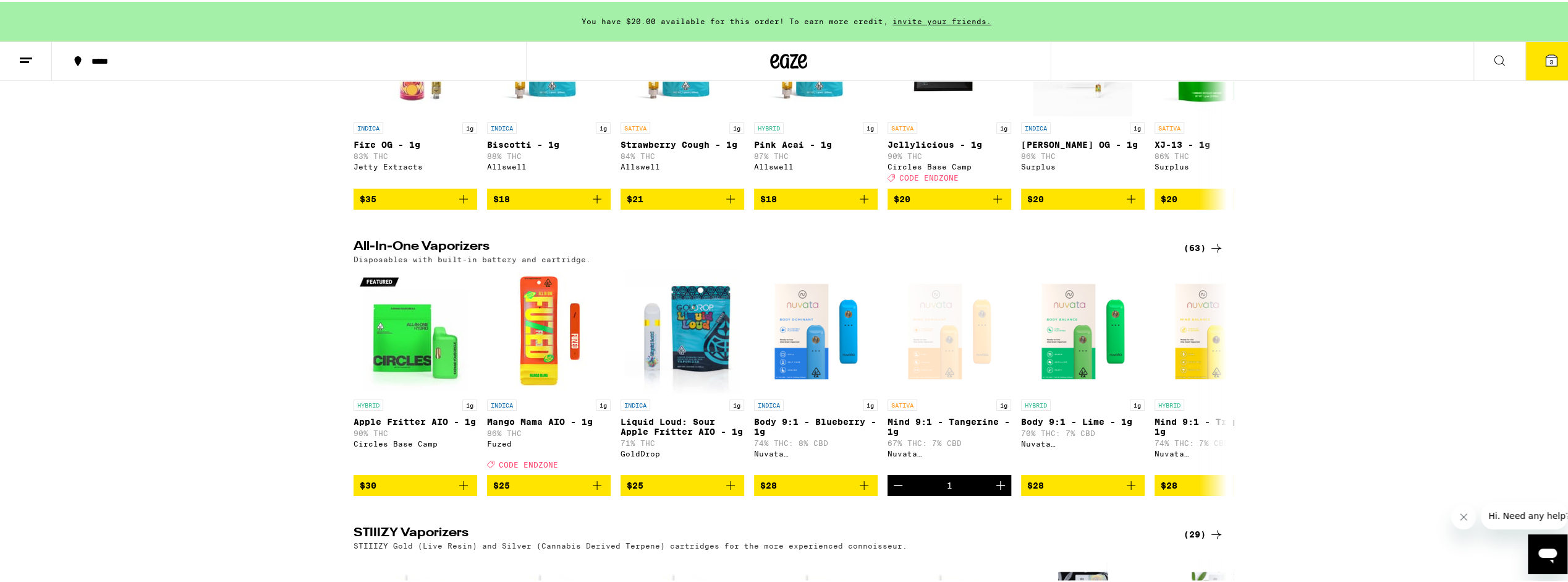
click at [1547, 63] on icon at bounding box center [1551, 59] width 11 height 11
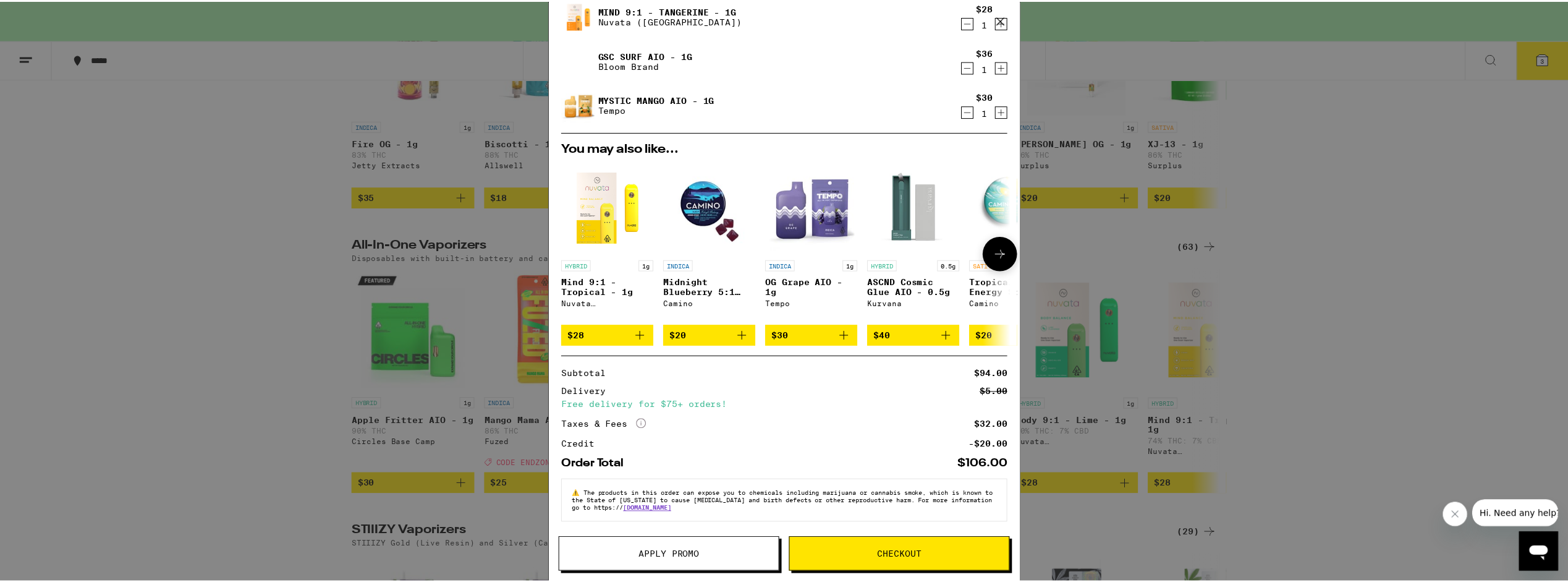
scroll to position [94, 0]
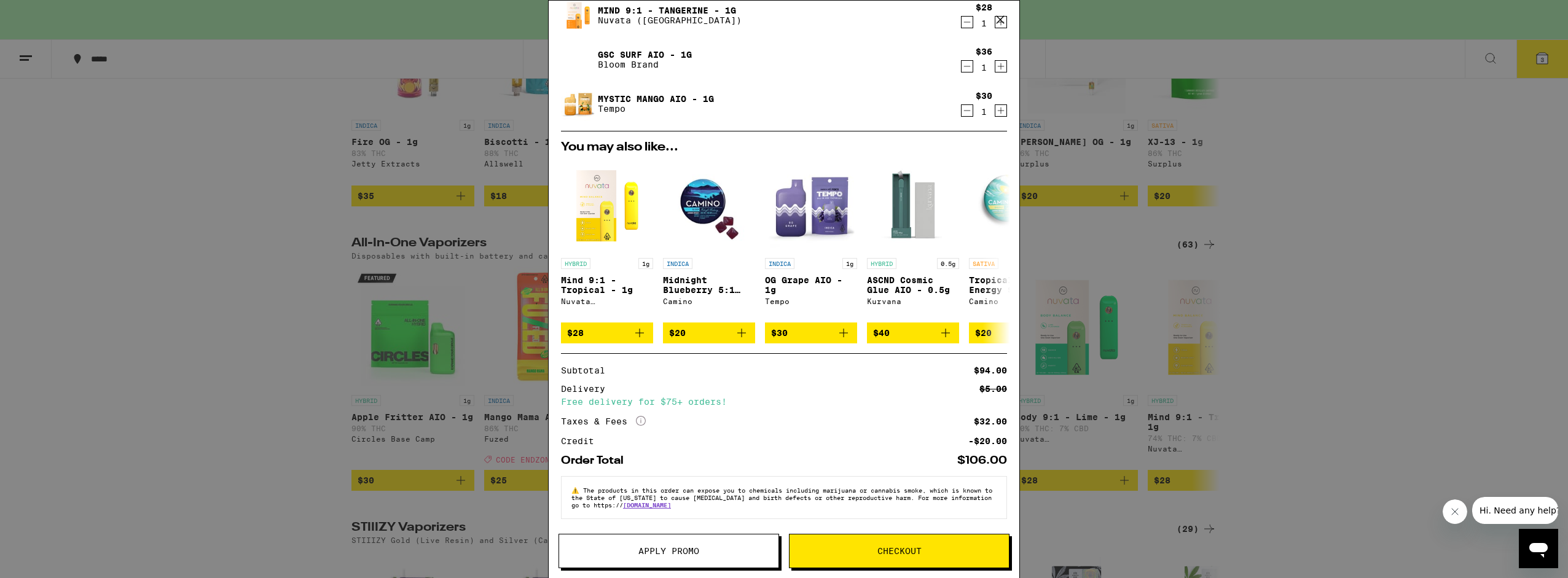
click at [680, 542] on button "Apply Promo" at bounding box center [668, 550] width 221 height 34
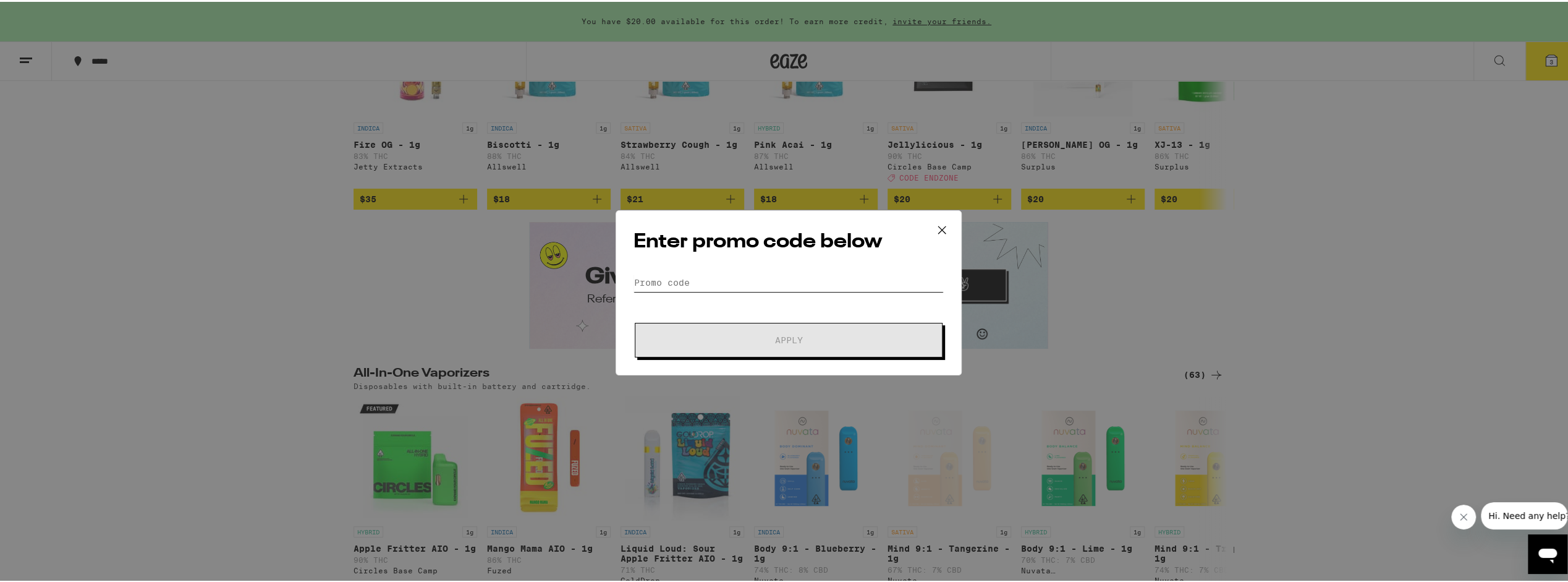
click at [661, 284] on input "Promo Code" at bounding box center [789, 281] width 310 height 18
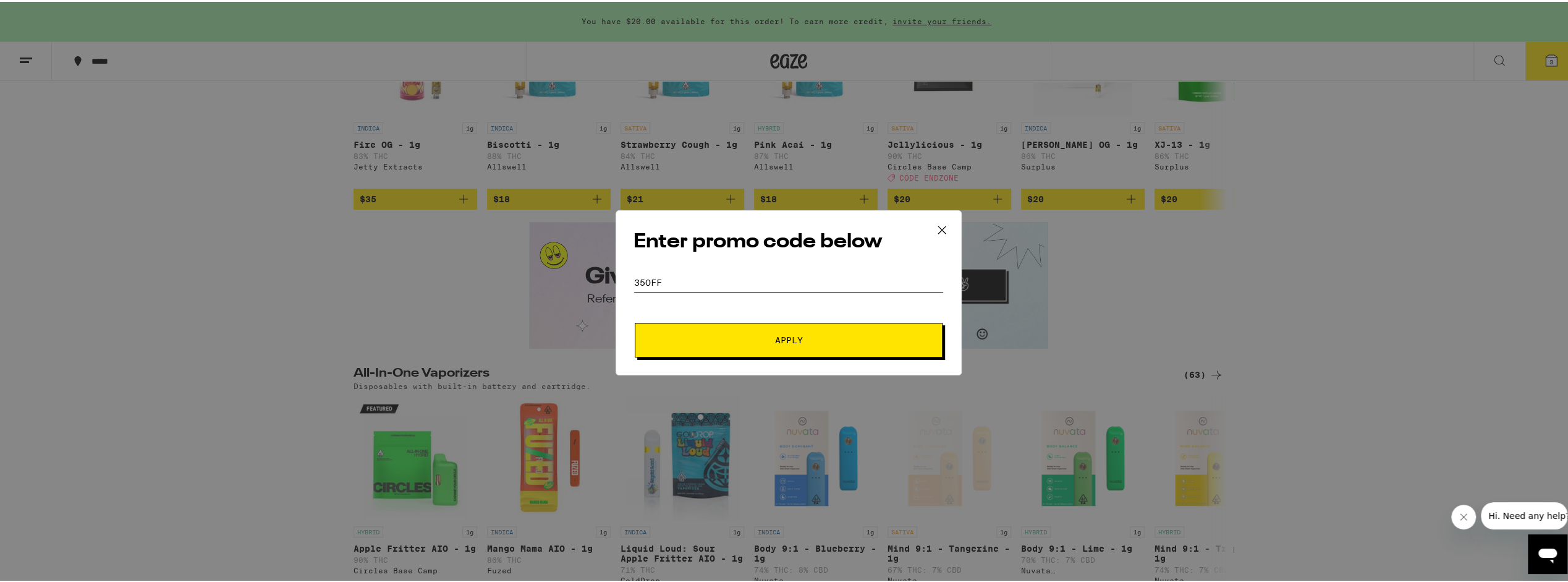
type input "35oFF"
click at [717, 328] on button "Apply" at bounding box center [788, 338] width 307 height 35
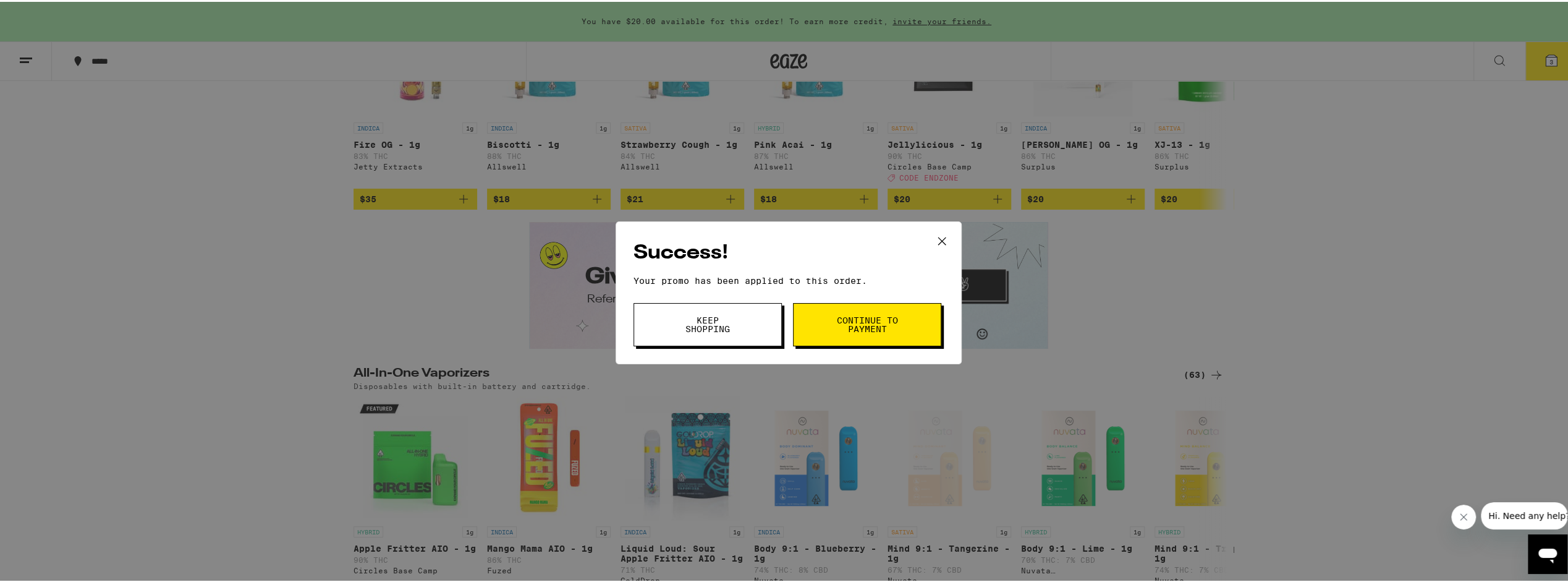
click at [862, 318] on span "Continue to payment" at bounding box center [867, 323] width 63 height 18
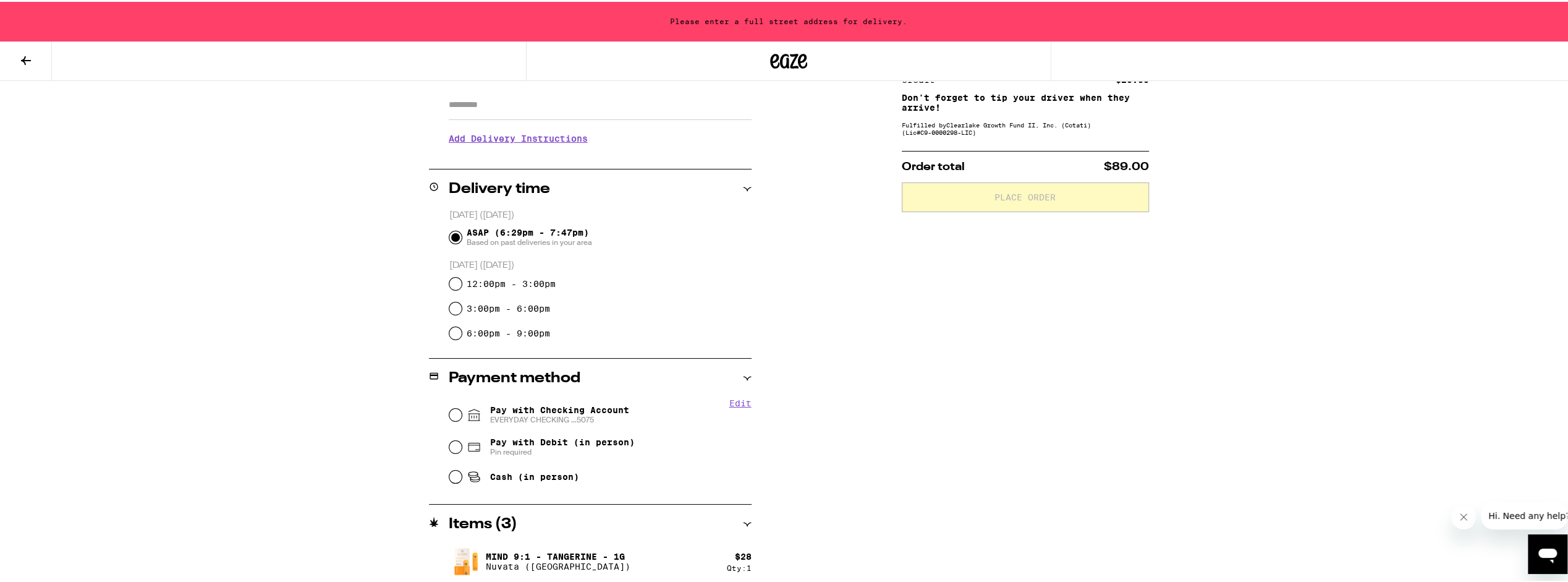
scroll to position [248, 0]
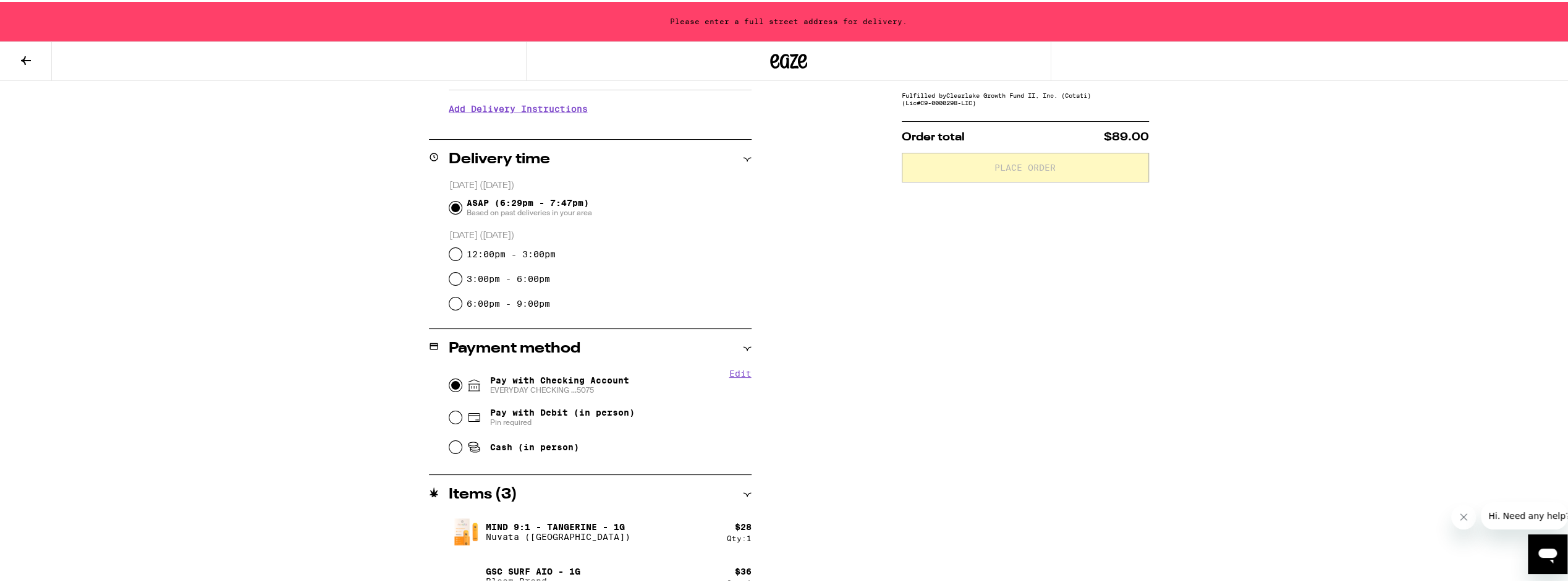
click at [453, 382] on input "Pay with Checking Account EVERYDAY CHECKING ...5075" at bounding box center [455, 383] width 12 height 12
radio input "true"
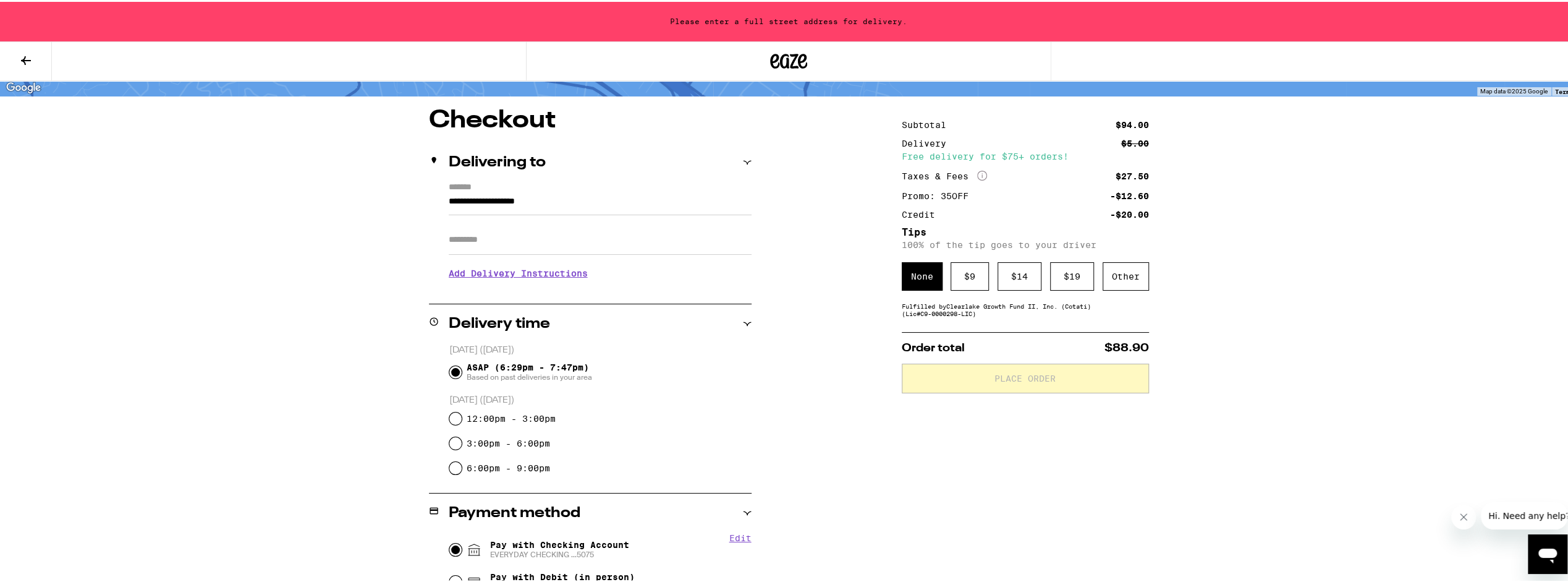
scroll to position [42, 0]
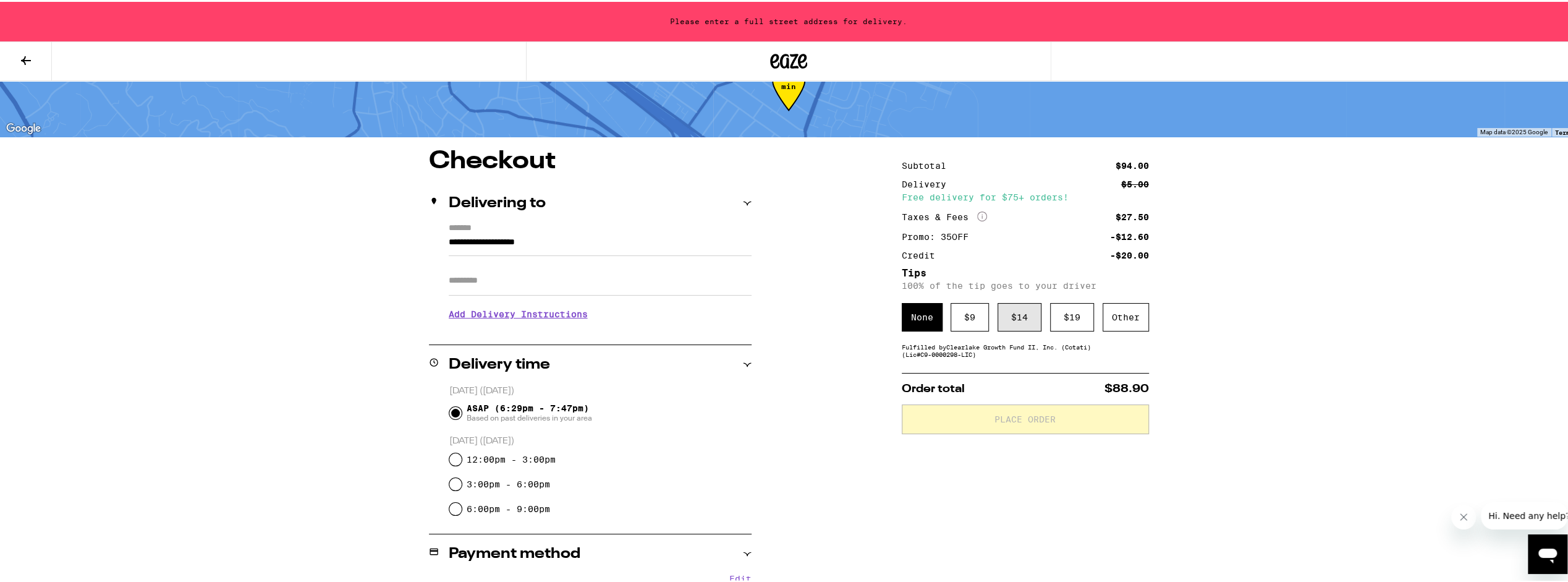
click at [1024, 321] on div "$ 14" at bounding box center [1019, 315] width 44 height 29
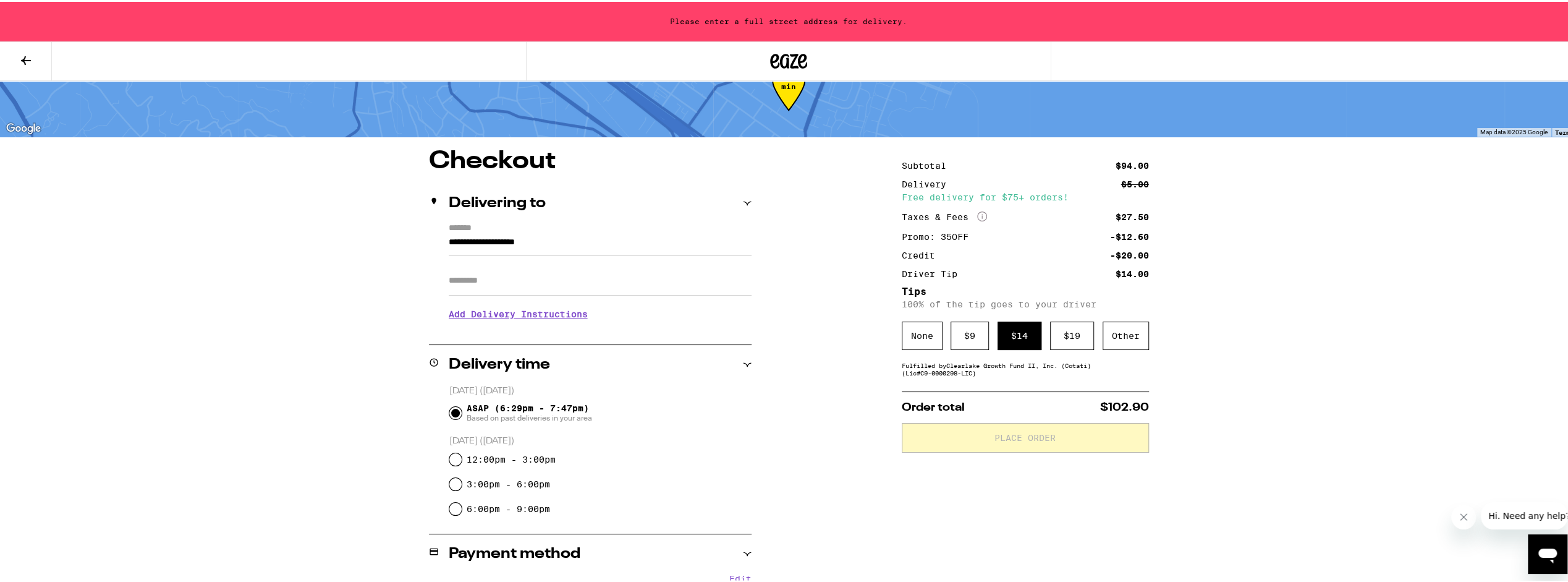
click at [537, 237] on input "**********" at bounding box center [600, 244] width 303 height 21
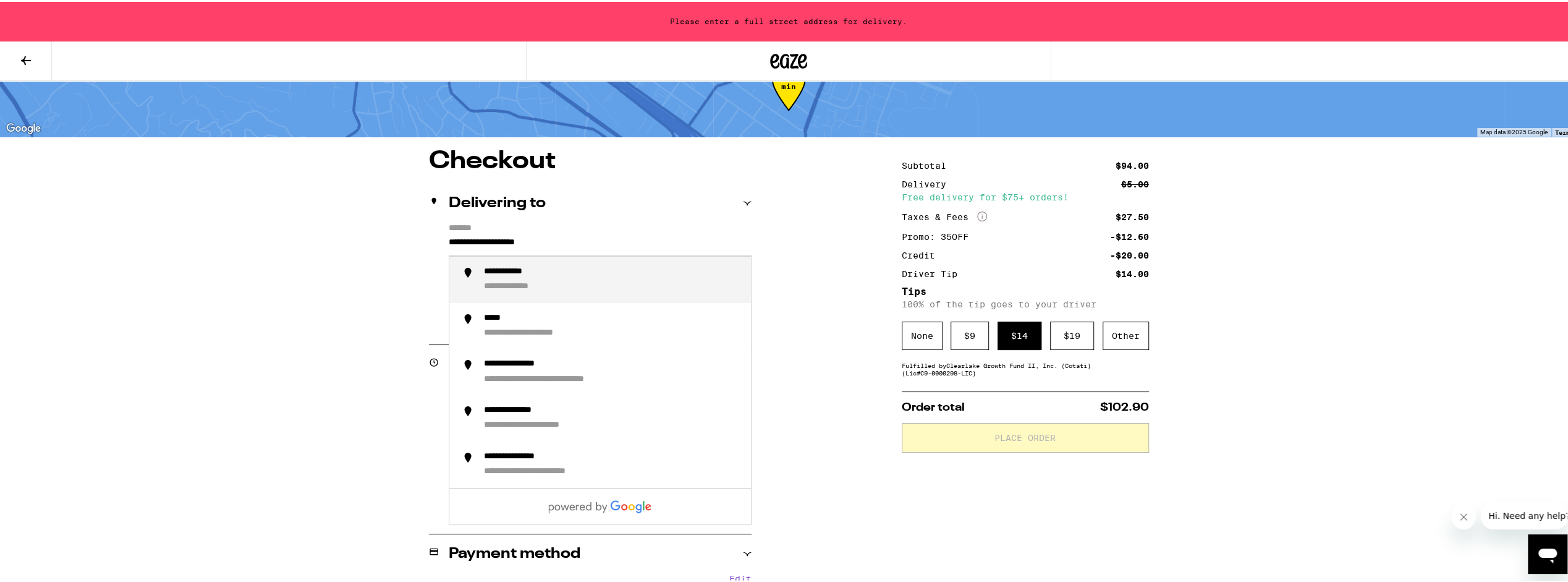
drag, startPoint x: 587, startPoint y: 240, endPoint x: 423, endPoint y: 248, distance: 164.2
click at [423, 248] on div "**********" at bounding box center [789, 519] width 890 height 745
click at [484, 271] on div "**********" at bounding box center [529, 270] width 90 height 12
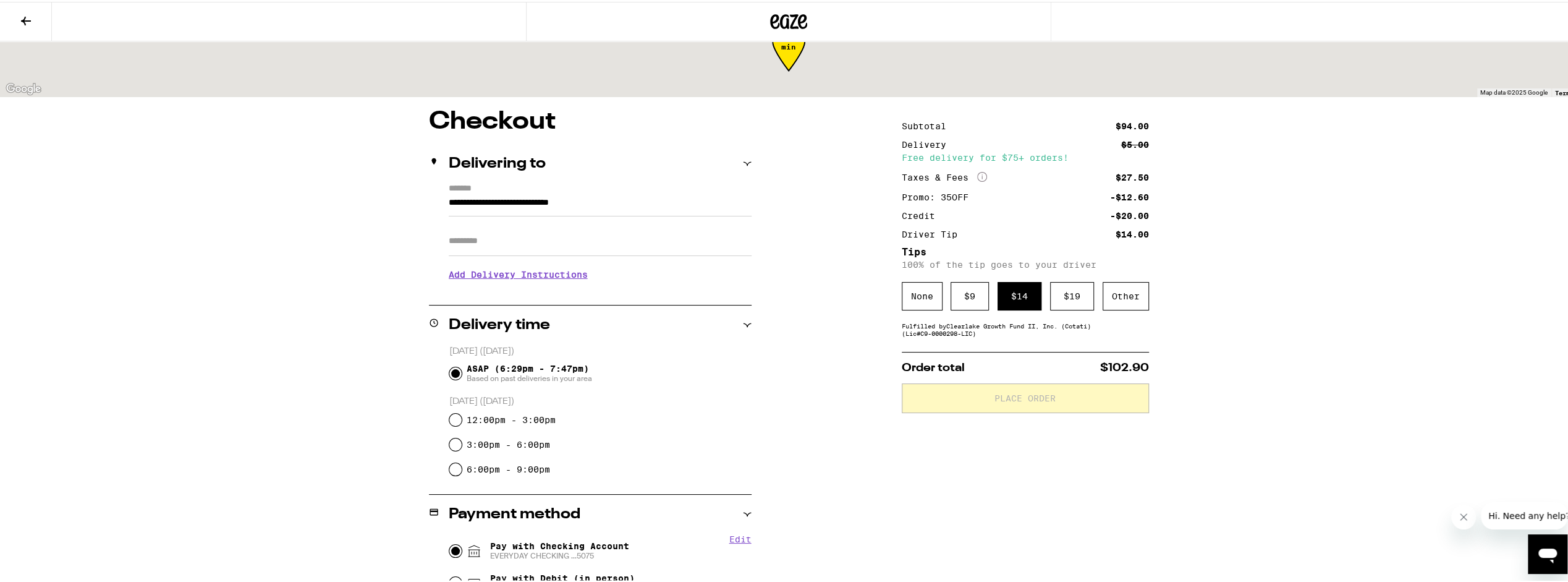
type input "**********"
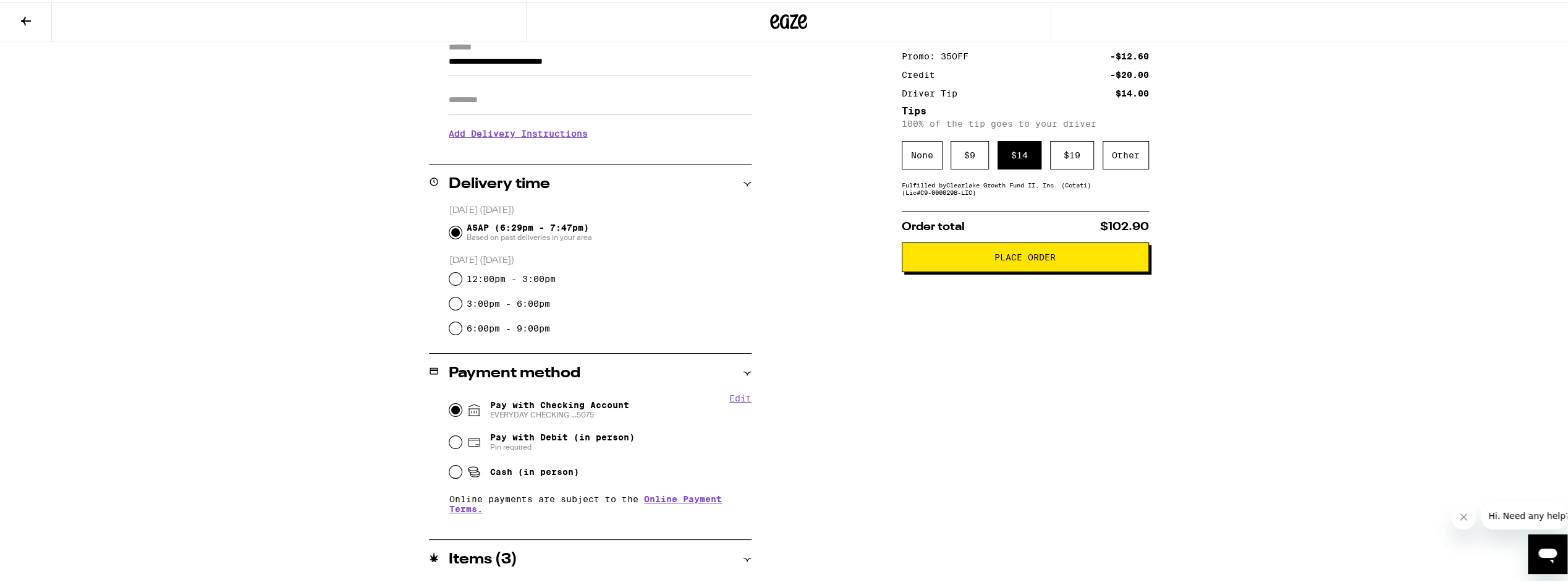
scroll to position [3, 0]
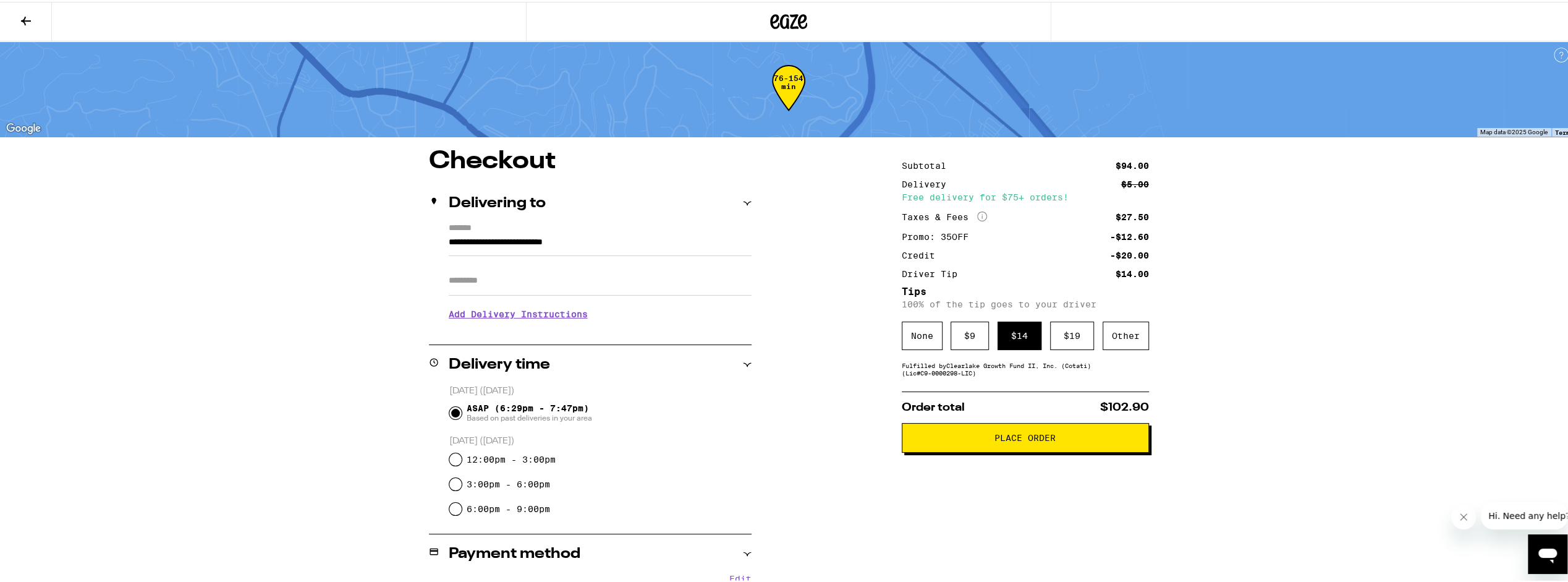
click at [1019, 439] on span "Place Order" at bounding box center [1025, 435] width 61 height 8
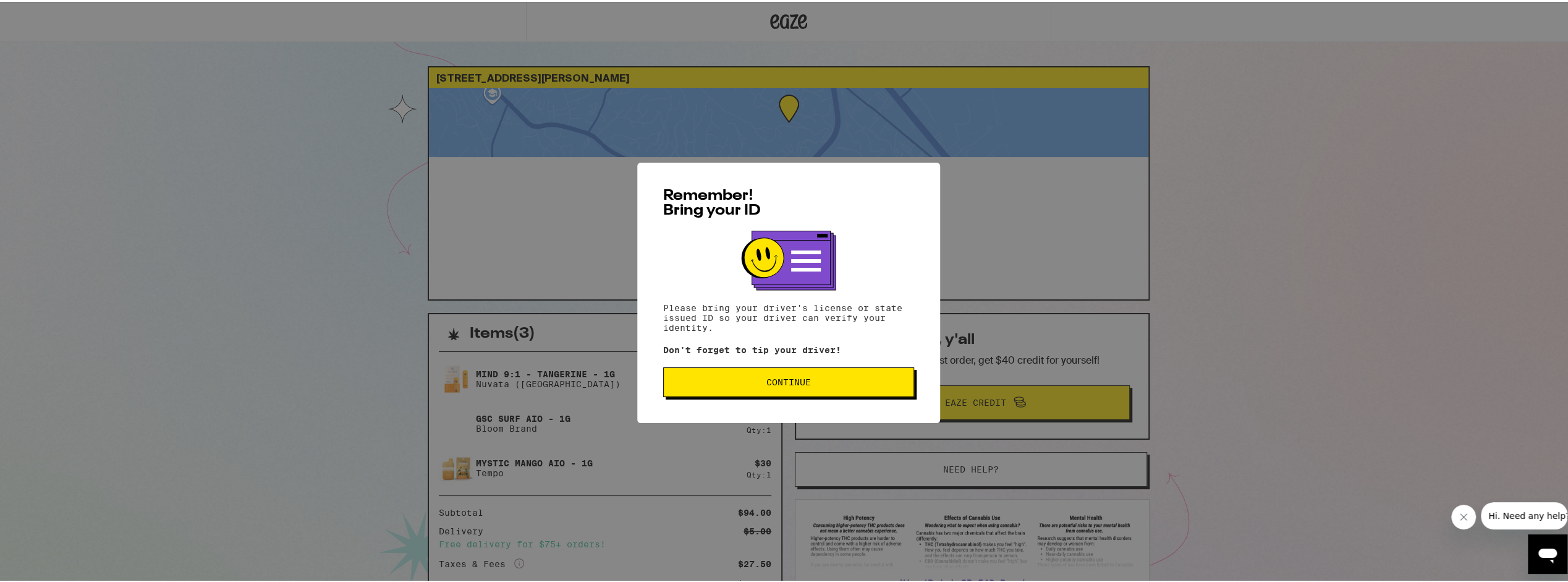
click at [766, 377] on button "Continue" at bounding box center [788, 381] width 251 height 30
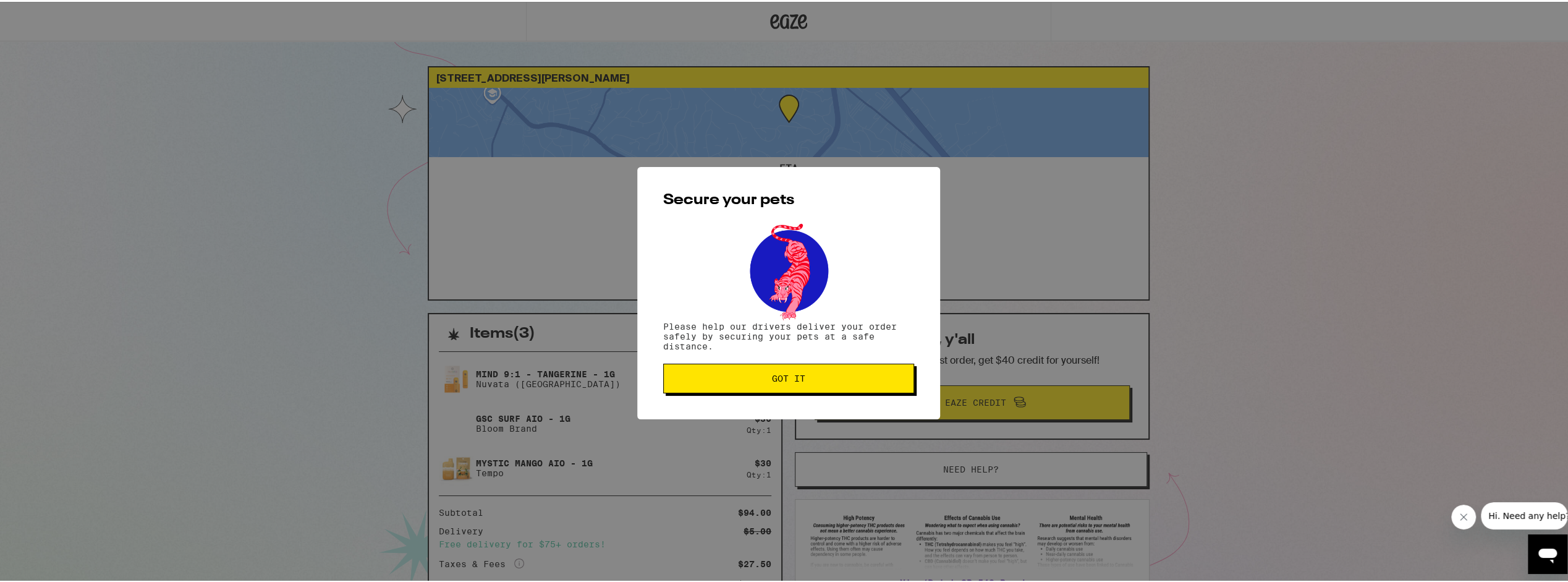
click at [778, 371] on button "Got it" at bounding box center [788, 377] width 251 height 30
